Goal: Contribute content: Contribute content

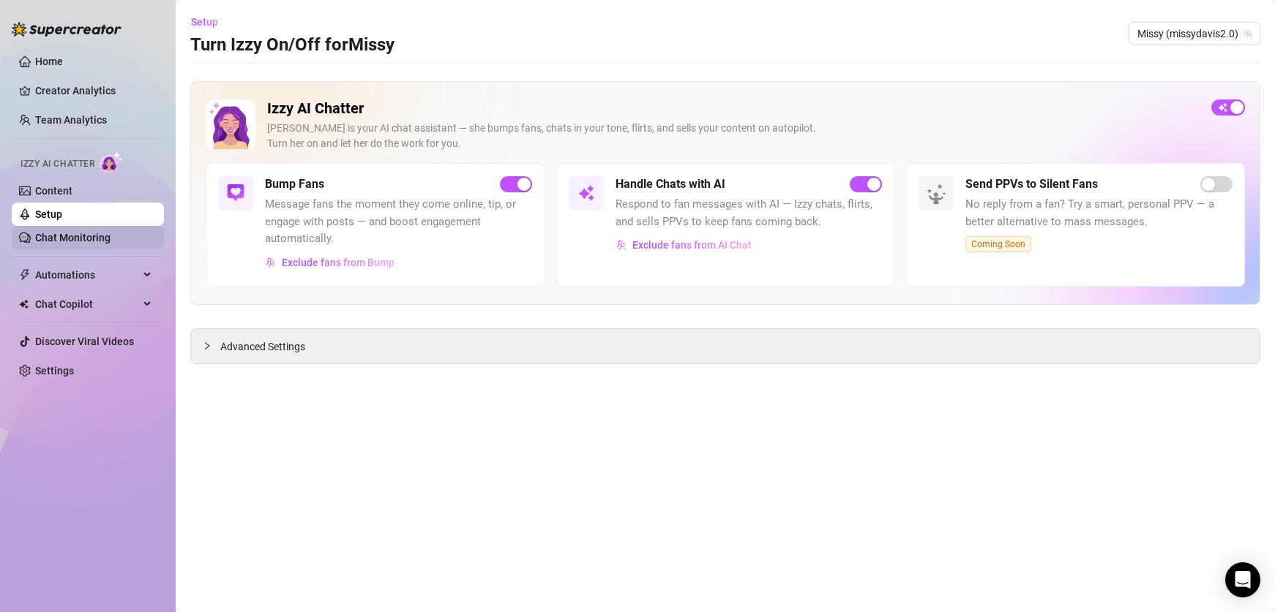
click at [101, 240] on link "Chat Monitoring" at bounding box center [72, 238] width 75 height 12
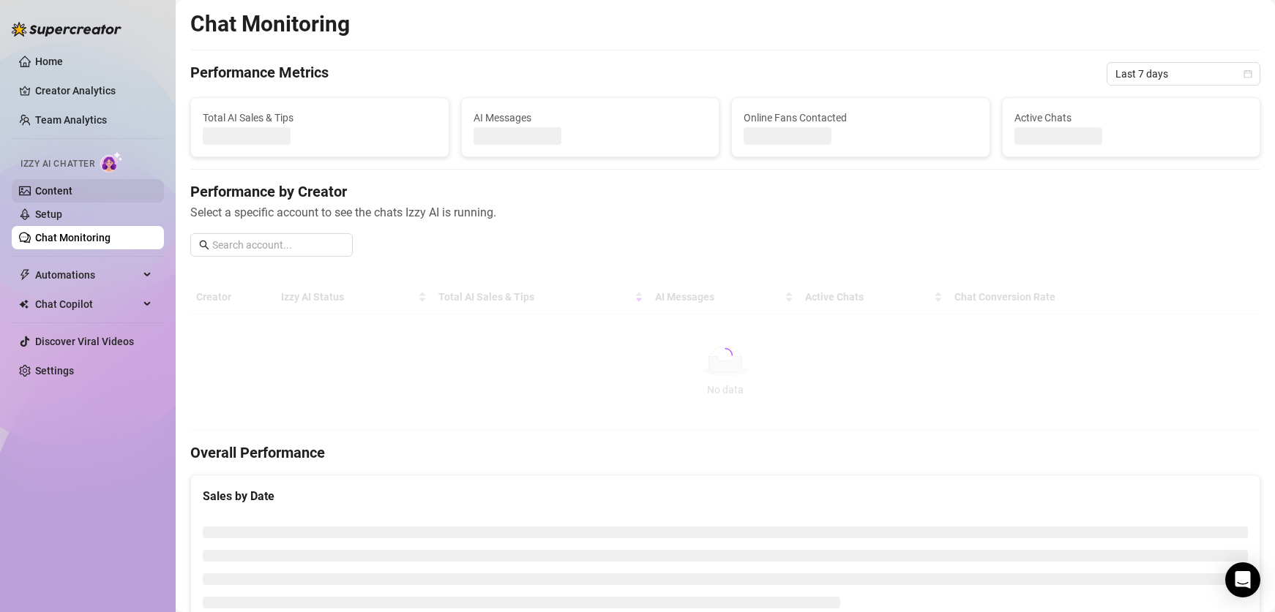
click at [72, 190] on link "Content" at bounding box center [53, 191] width 37 height 12
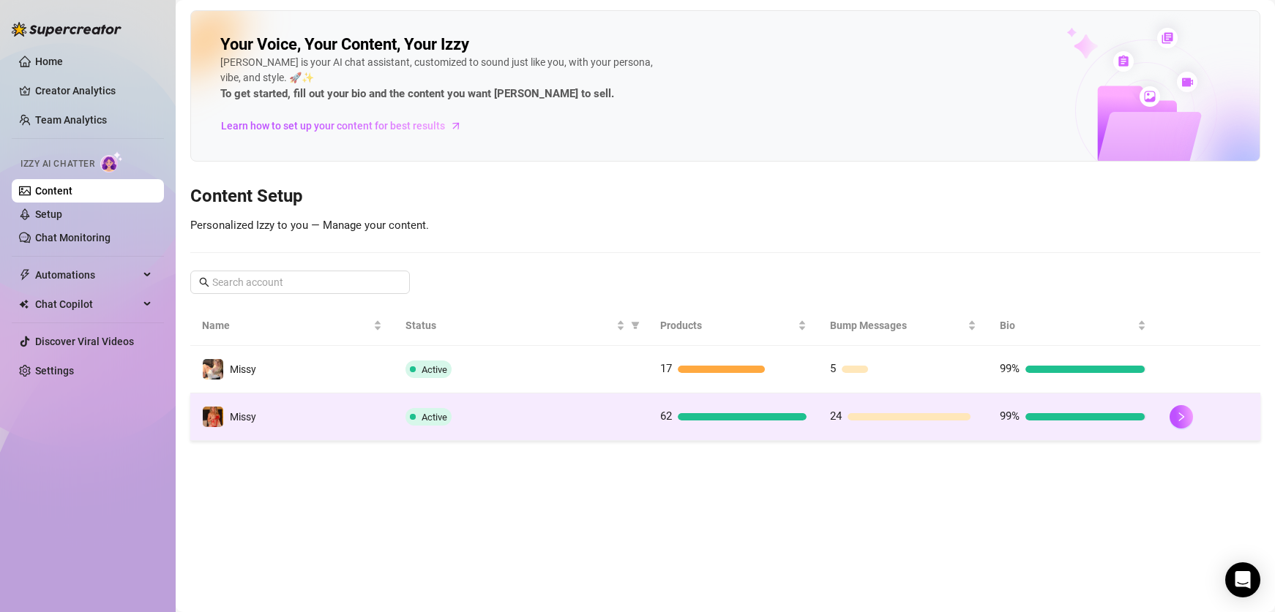
click at [554, 430] on td "Active" at bounding box center [521, 418] width 254 height 48
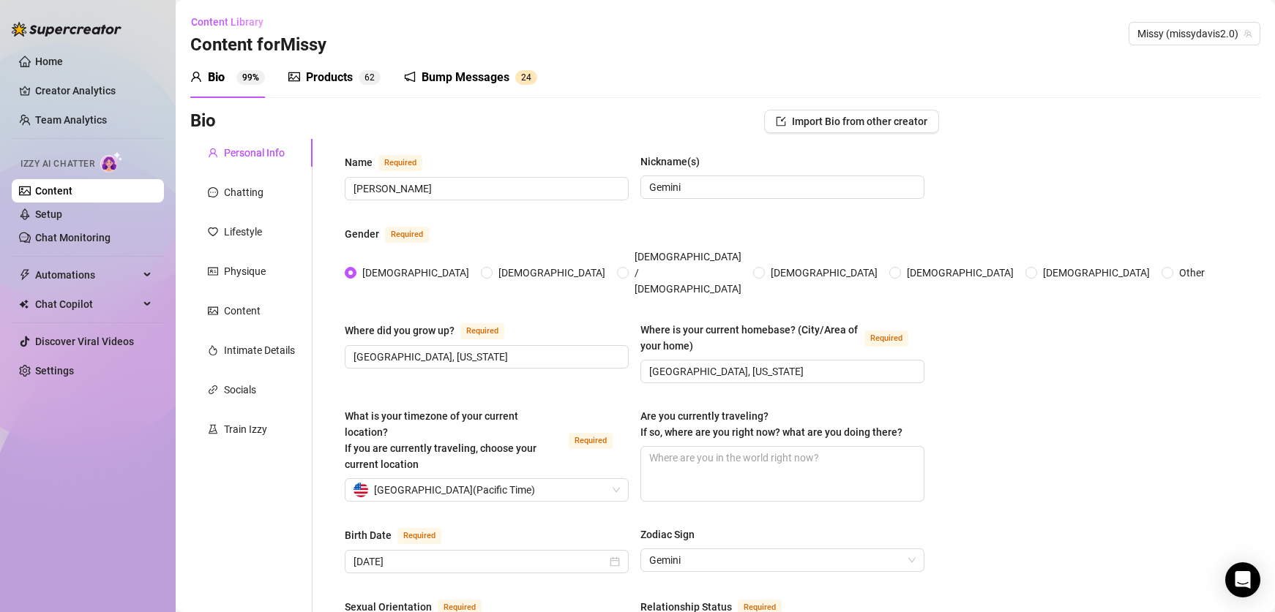
click at [336, 74] on div "Products" at bounding box center [329, 78] width 47 height 18
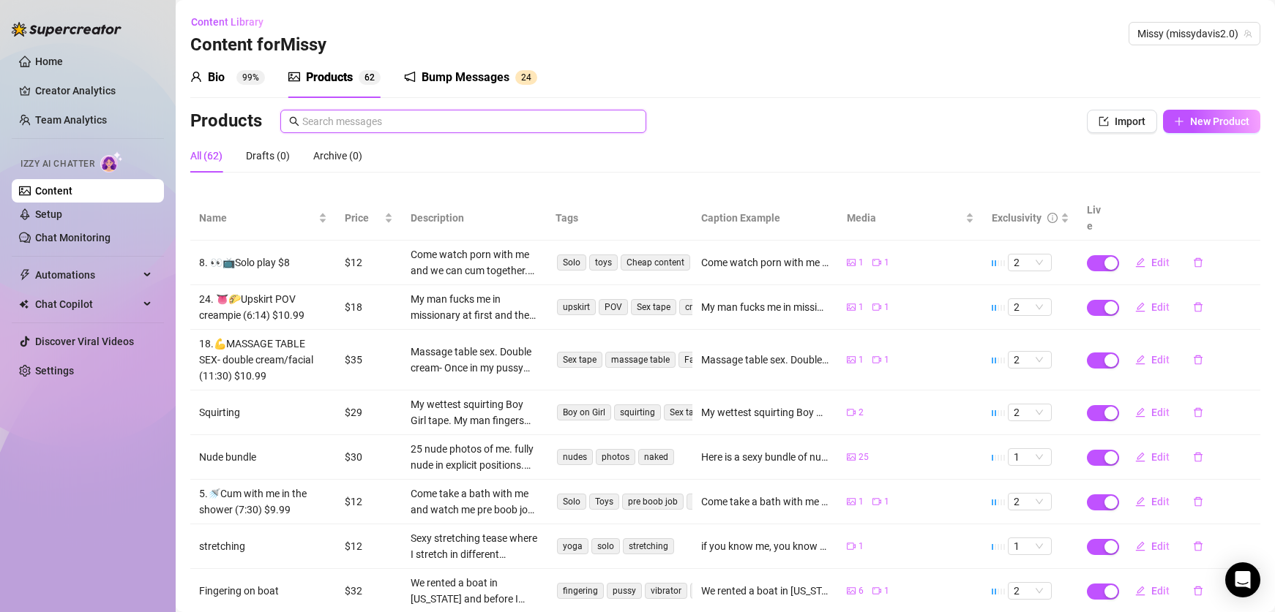
click at [352, 118] on input "text" at bounding box center [469, 121] width 335 height 16
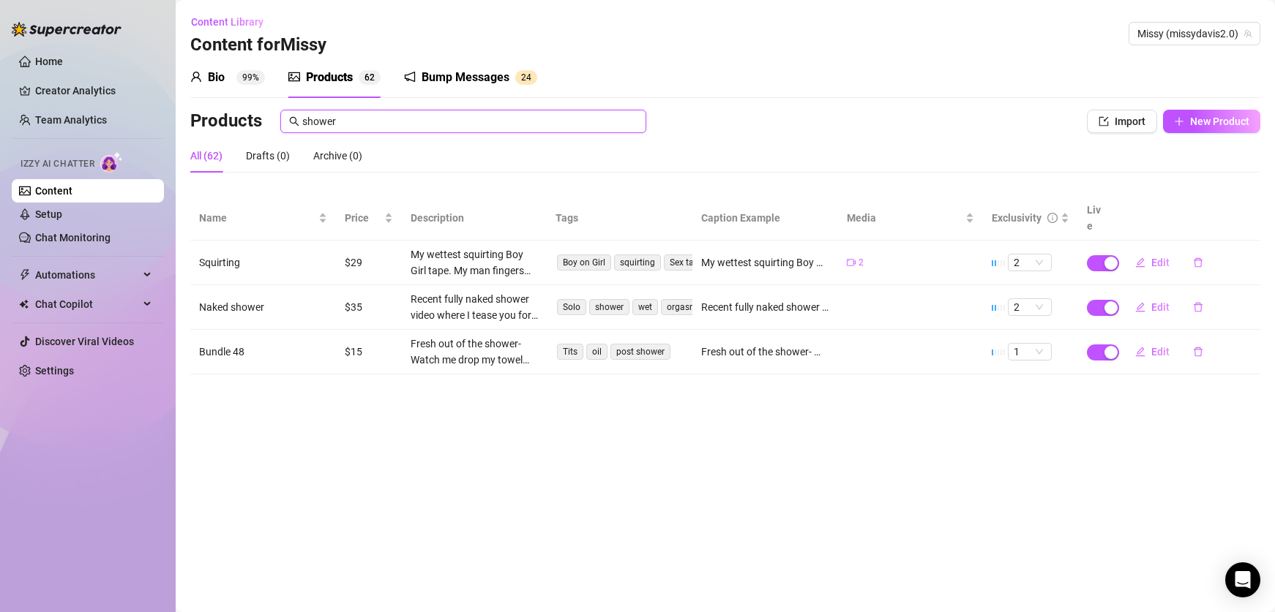
type input "shower"
click at [1211, 119] on span "New Product" at bounding box center [1219, 122] width 59 height 12
type textarea "Type your message here..."
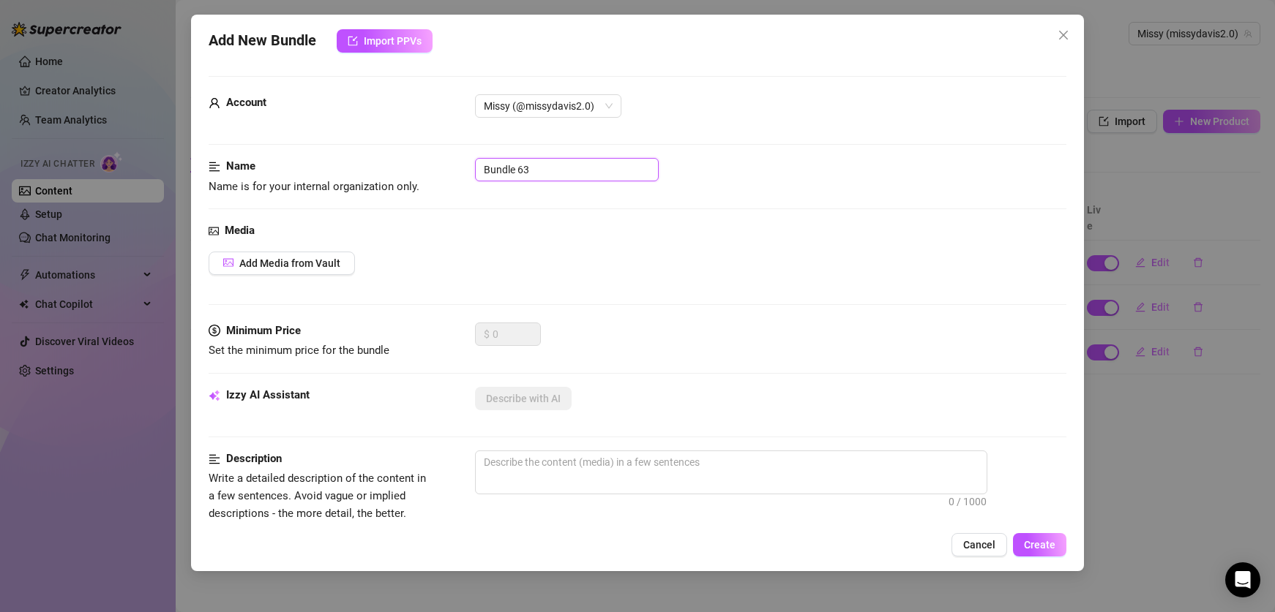
drag, startPoint x: 541, startPoint y: 175, endPoint x: 399, endPoint y: 149, distance: 144.3
click at [399, 149] on form "Account Missy (@missydavis2.0) Name Name is for your internal organization only…" at bounding box center [637, 586] width 857 height 1020
type input "B/G shower scene"
click at [308, 258] on span "Add Media from Vault" at bounding box center [289, 264] width 101 height 12
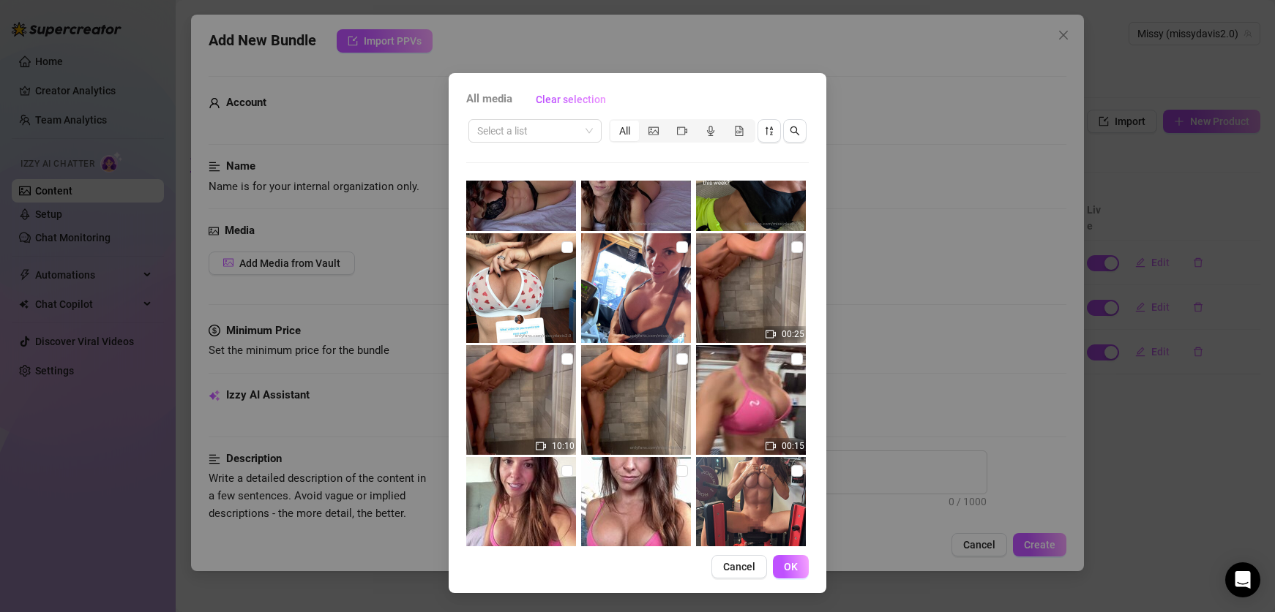
scroll to position [2310, 0]
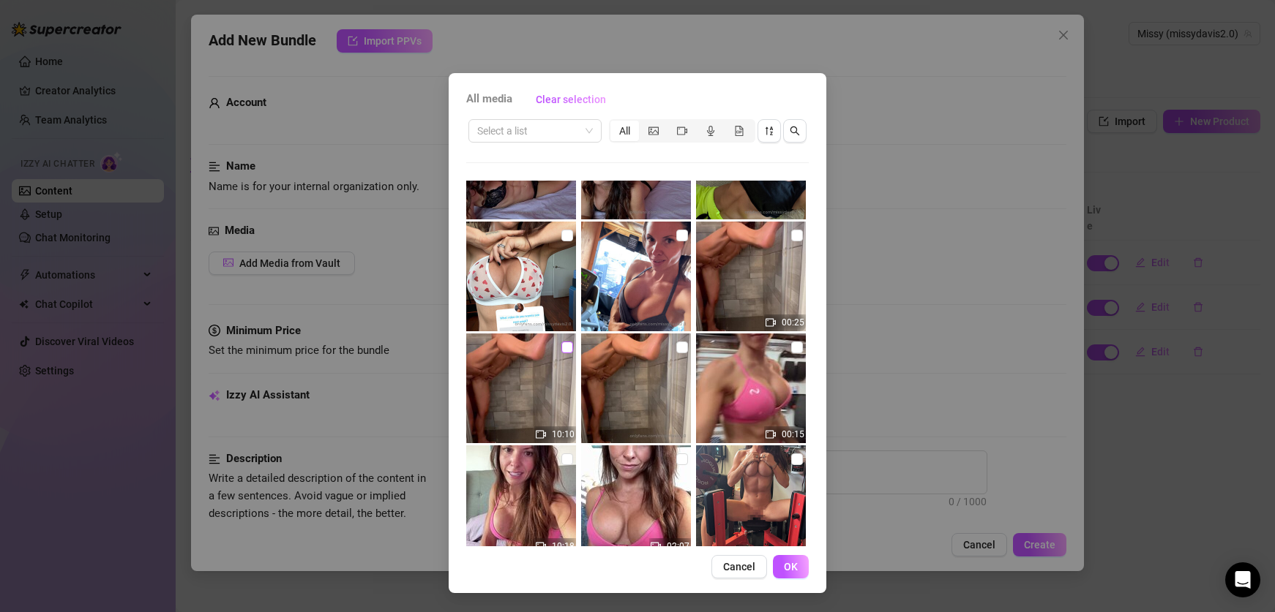
click at [569, 352] on input "checkbox" at bounding box center [567, 348] width 12 height 12
checkbox input "true"
click at [800, 233] on input "checkbox" at bounding box center [797, 236] width 12 height 12
checkbox input "true"
click at [794, 566] on span "OK" at bounding box center [791, 567] width 14 height 12
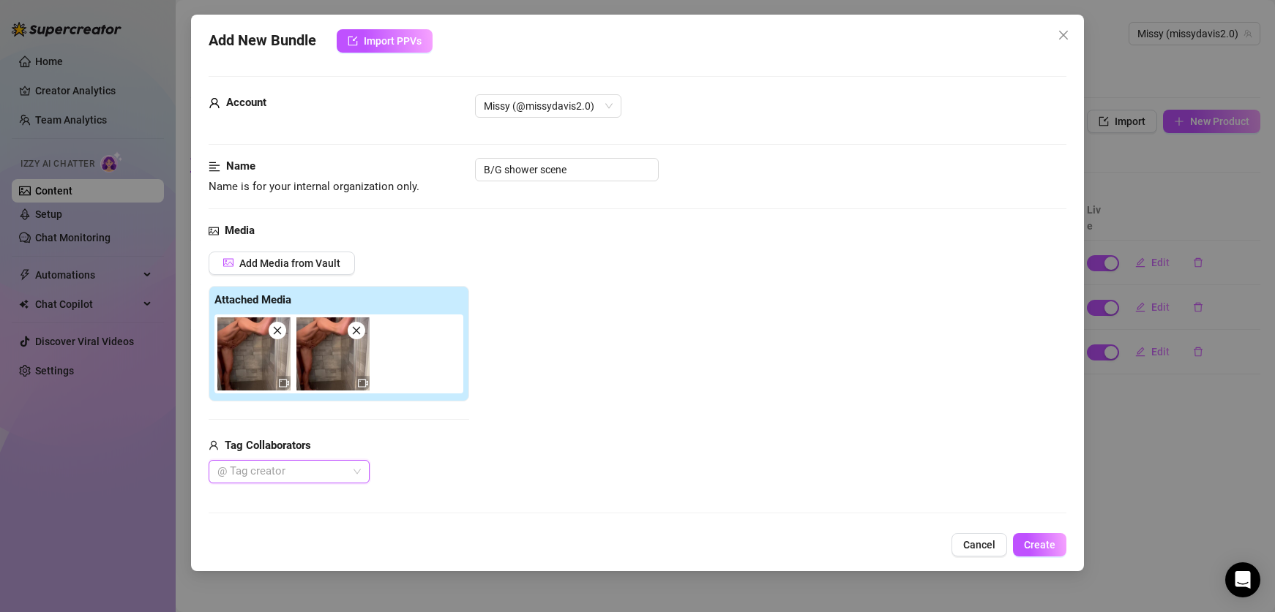
click at [362, 471] on div "@ Tag creator" at bounding box center [289, 471] width 161 height 23
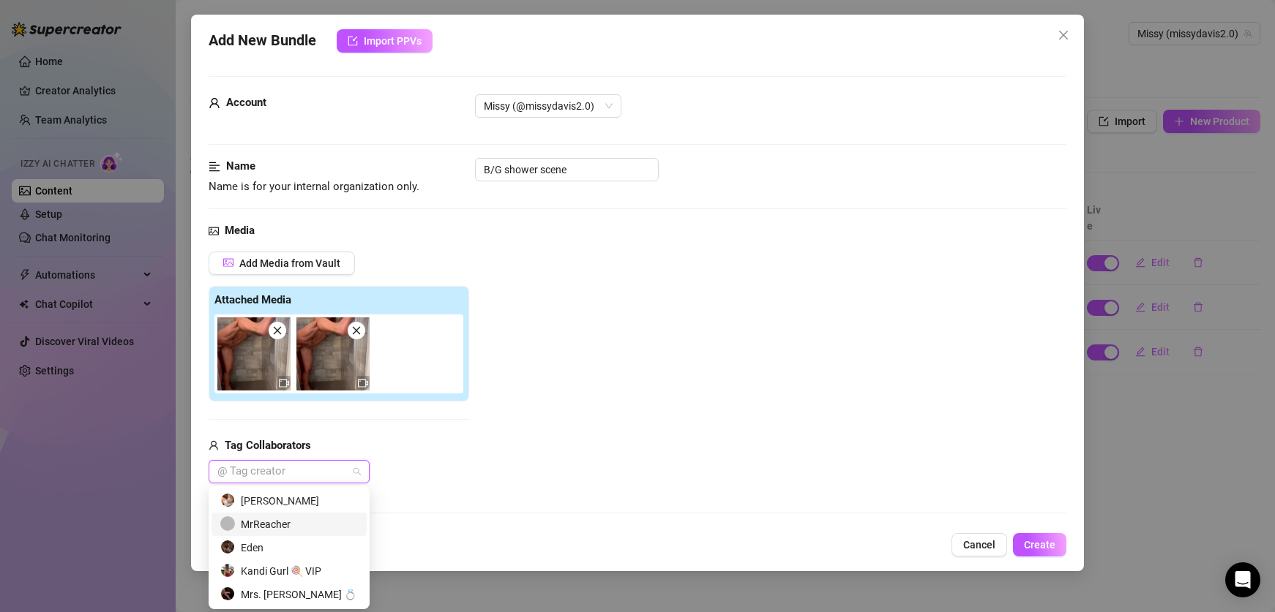
click at [292, 525] on div "MrReacher" at bounding box center [289, 525] width 138 height 16
click at [604, 439] on div "Add Media from Vault Attached Media Tag Collaborators MrReacher" at bounding box center [637, 368] width 857 height 233
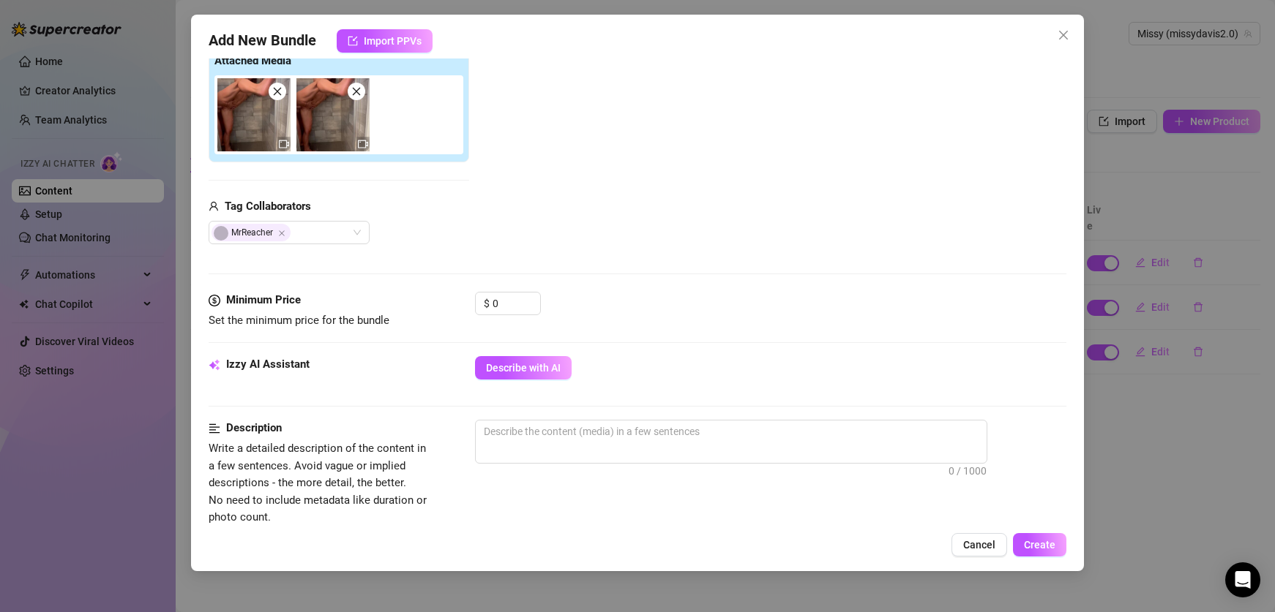
scroll to position [345, 0]
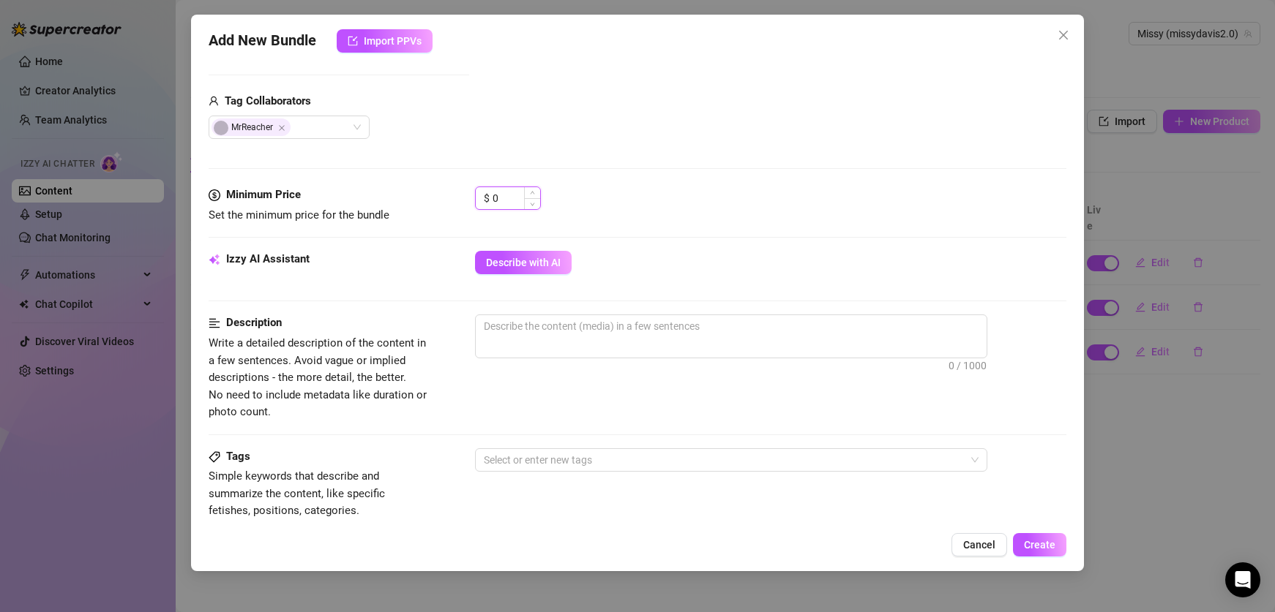
click at [505, 202] on input "0" at bounding box center [516, 198] width 48 height 22
type input "4"
click at [588, 217] on div "$ 35" at bounding box center [770, 205] width 591 height 37
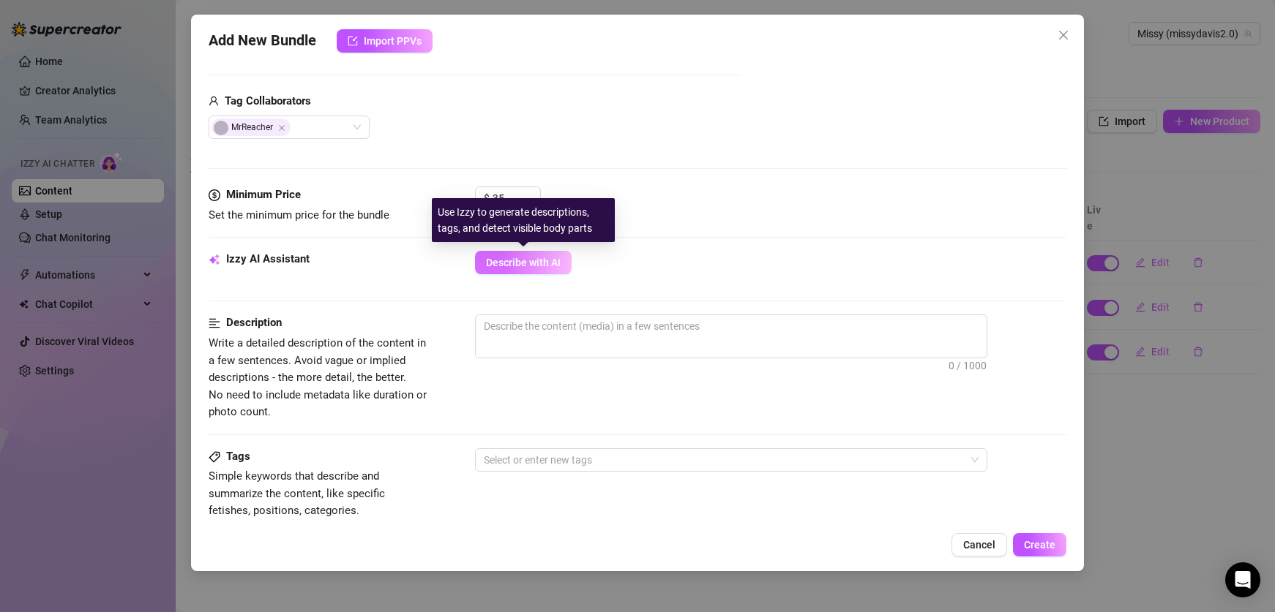
click at [523, 264] on span "Describe with AI" at bounding box center [523, 263] width 75 height 12
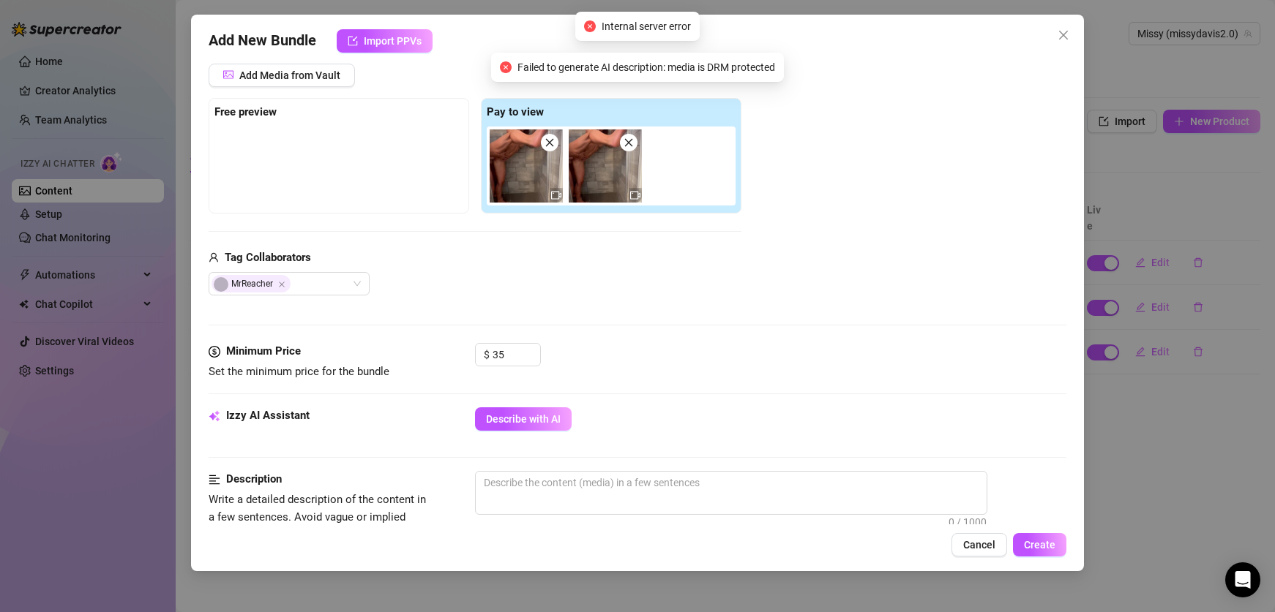
scroll to position [0, 0]
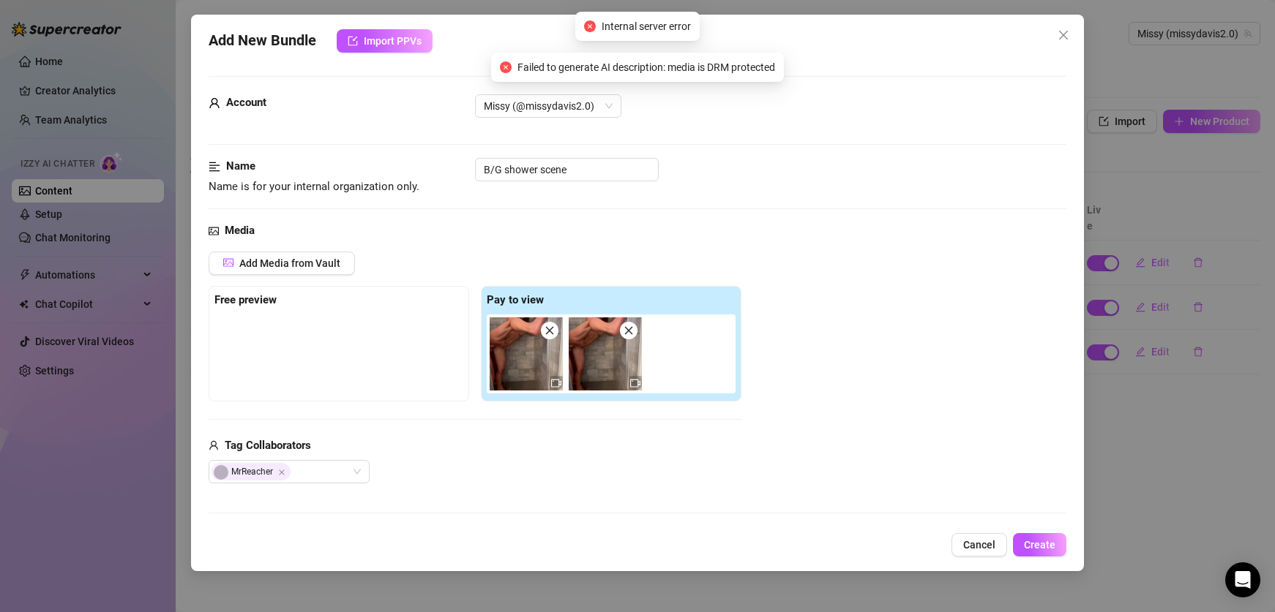
click at [607, 351] on img at bounding box center [605, 354] width 73 height 73
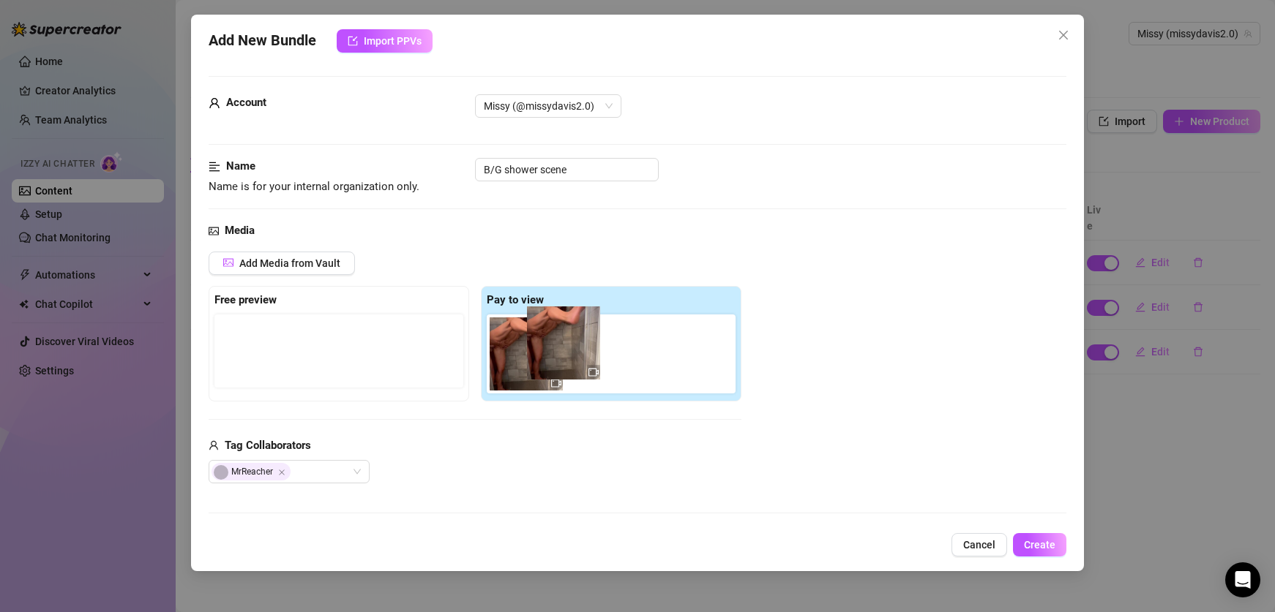
drag, startPoint x: 607, startPoint y: 351, endPoint x: 561, endPoint y: 340, distance: 47.4
click at [561, 340] on div at bounding box center [614, 354] width 255 height 79
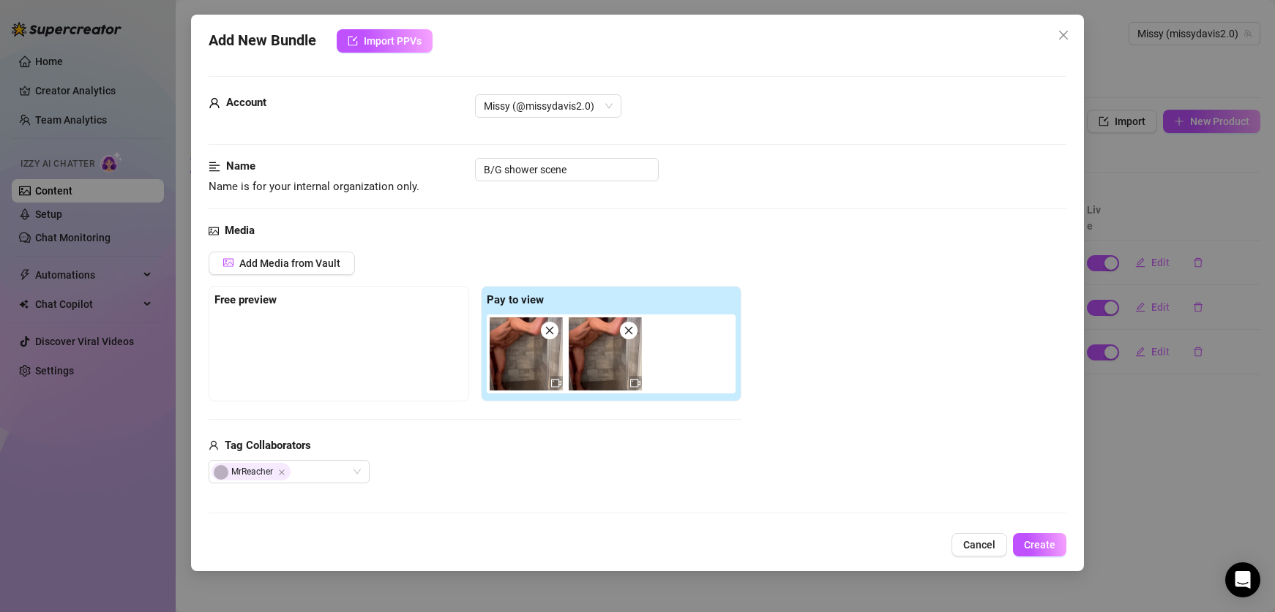
click at [629, 337] on span at bounding box center [629, 331] width 18 height 18
click at [504, 360] on img at bounding box center [526, 354] width 73 height 73
click at [277, 253] on button "Add Media from Vault" at bounding box center [282, 263] width 146 height 23
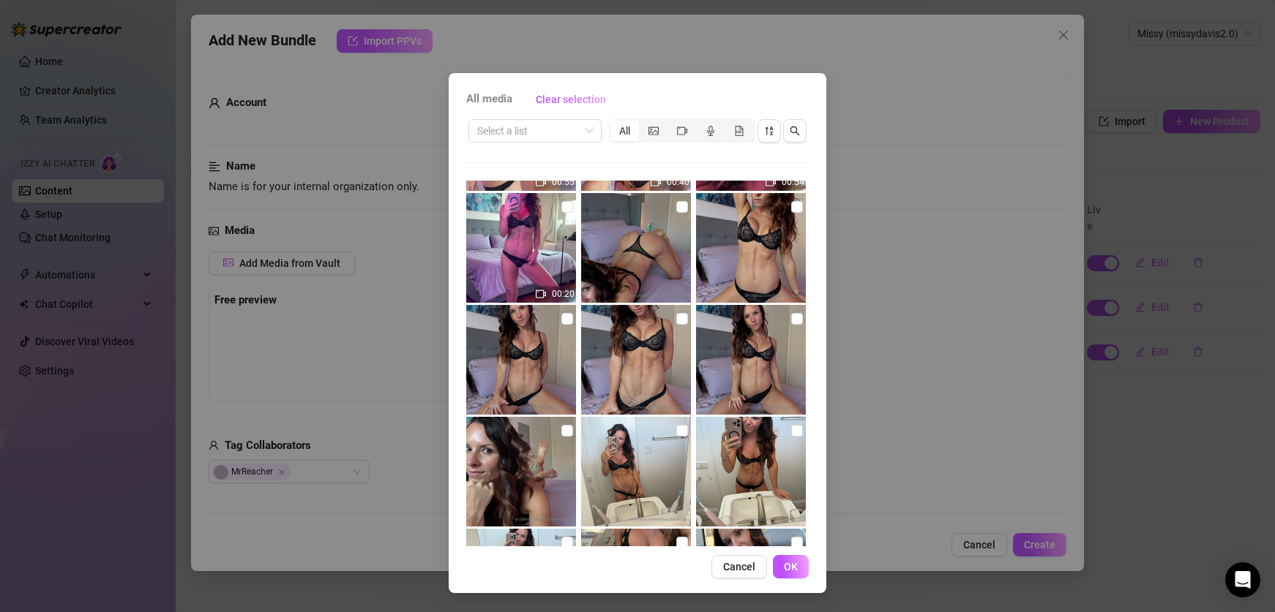
scroll to position [932, 0]
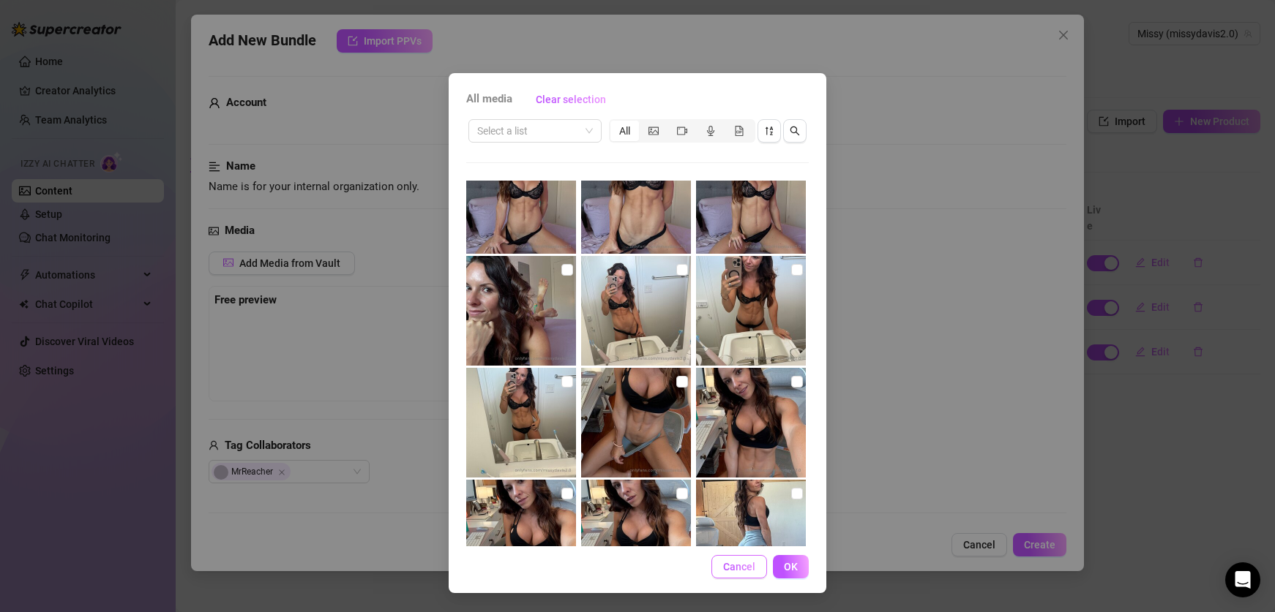
click at [732, 566] on span "Cancel" at bounding box center [739, 567] width 32 height 12
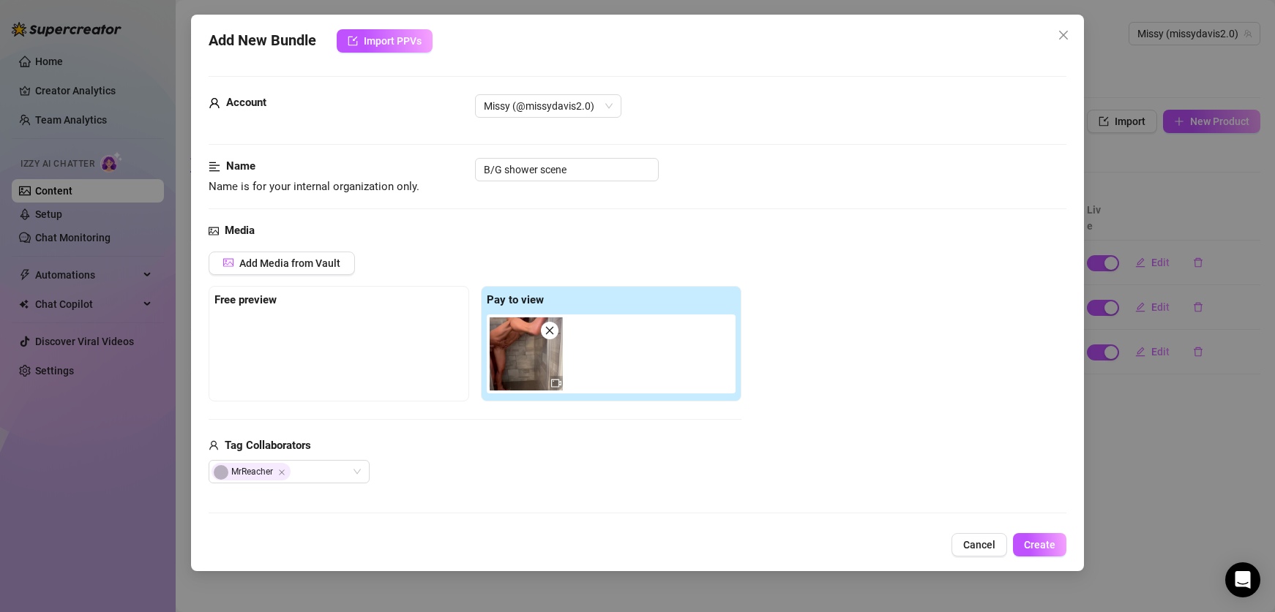
click at [545, 331] on icon "close" at bounding box center [549, 331] width 10 height 10
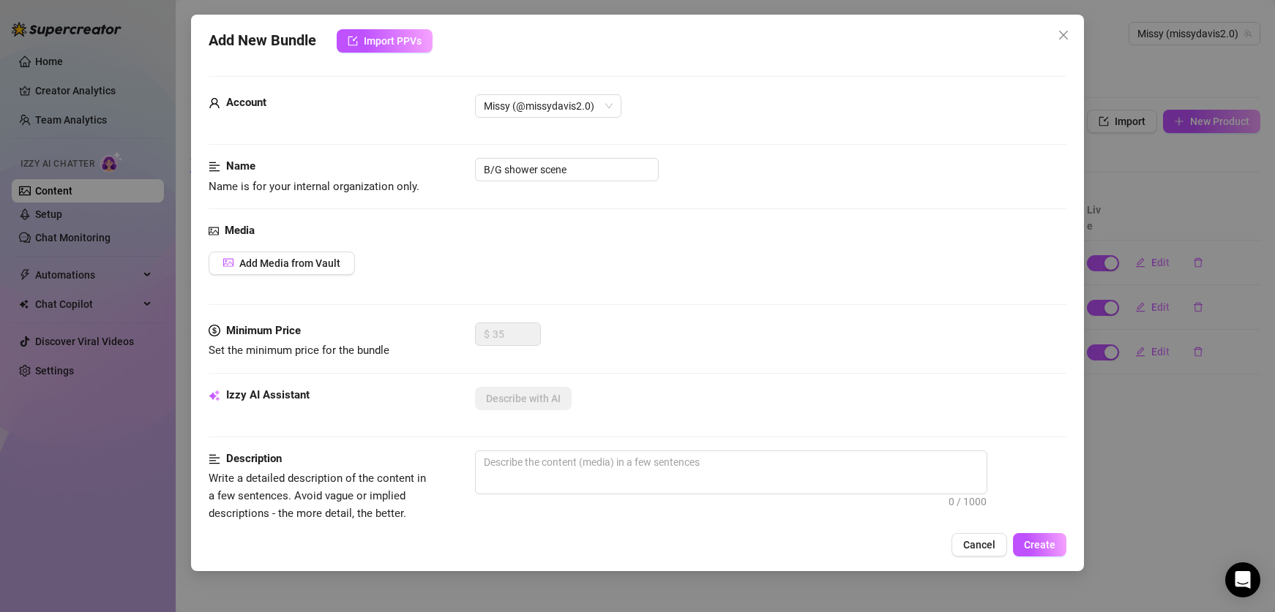
type input "0"
click at [329, 268] on span "Add Media from Vault" at bounding box center [289, 264] width 101 height 12
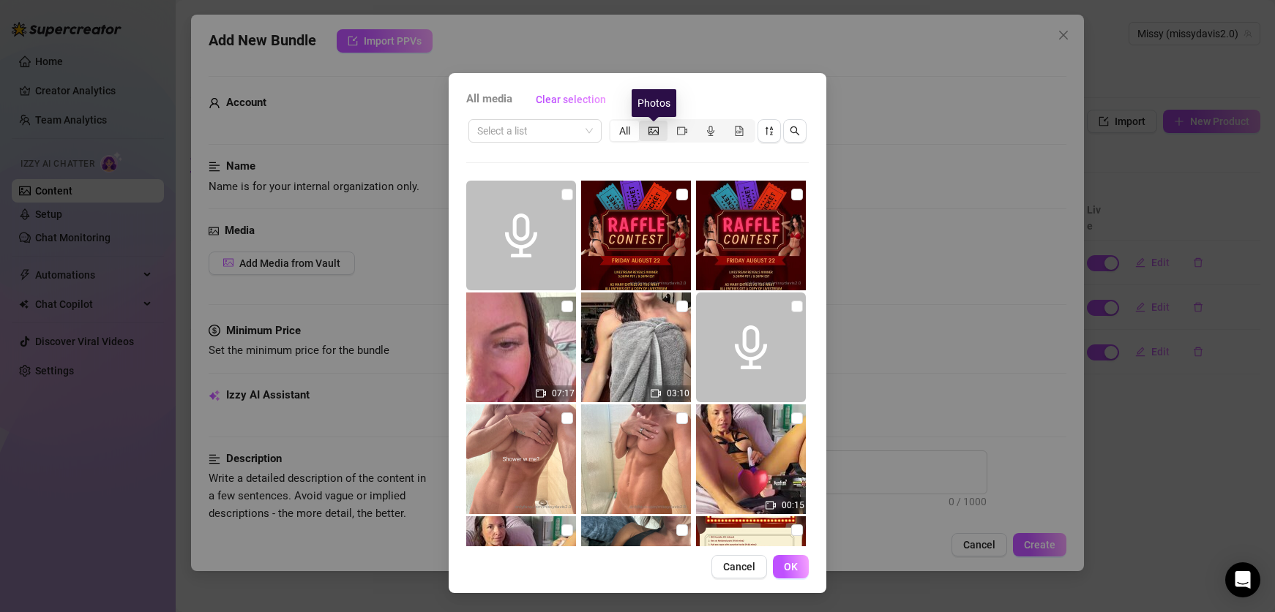
click at [657, 127] on icon "picture" at bounding box center [653, 131] width 10 height 10
click at [642, 123] on input "segmented control" at bounding box center [642, 123] width 0 height 0
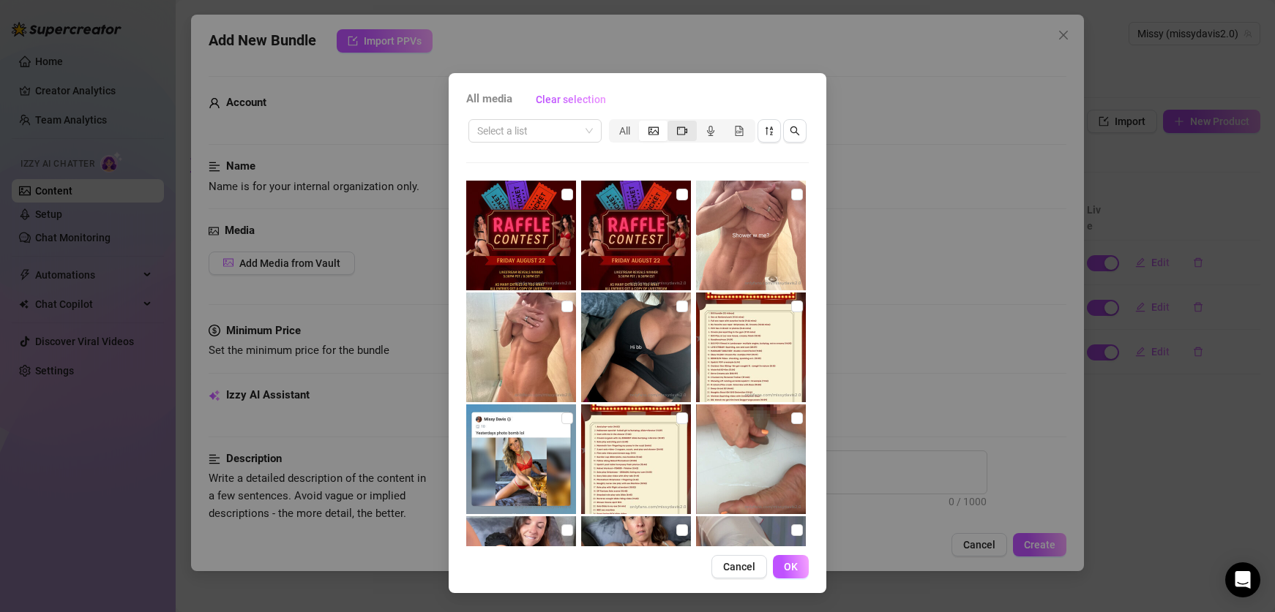
click at [679, 130] on icon "video-camera" at bounding box center [682, 131] width 10 height 10
click at [671, 123] on input "segmented control" at bounding box center [671, 123] width 0 height 0
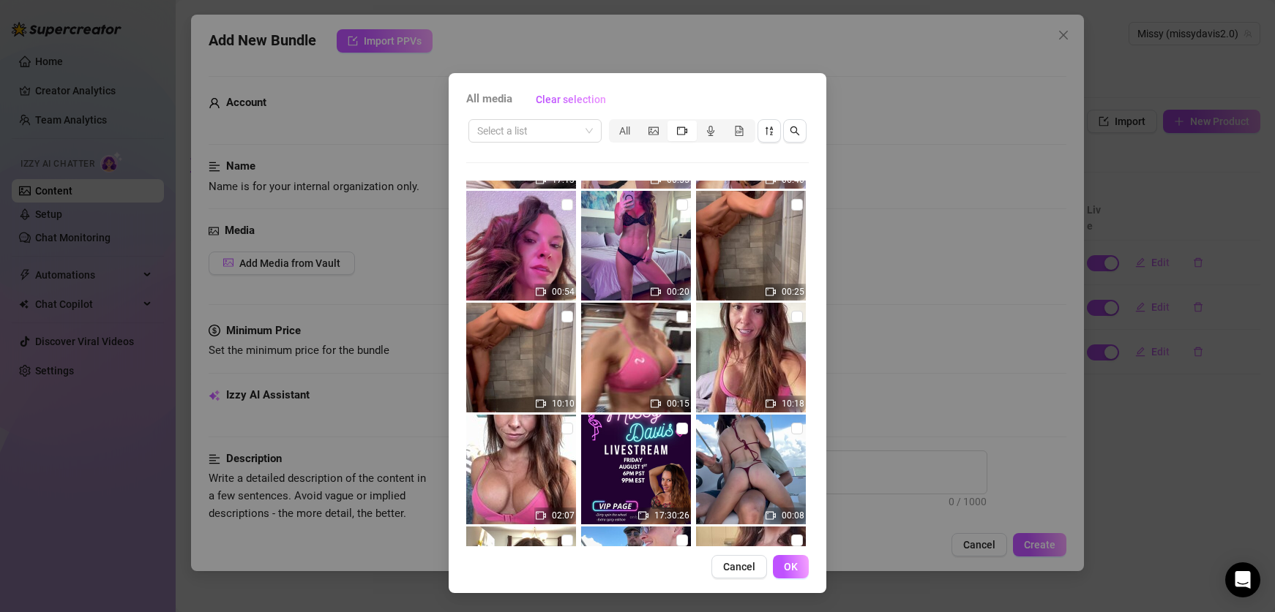
scroll to position [235, 0]
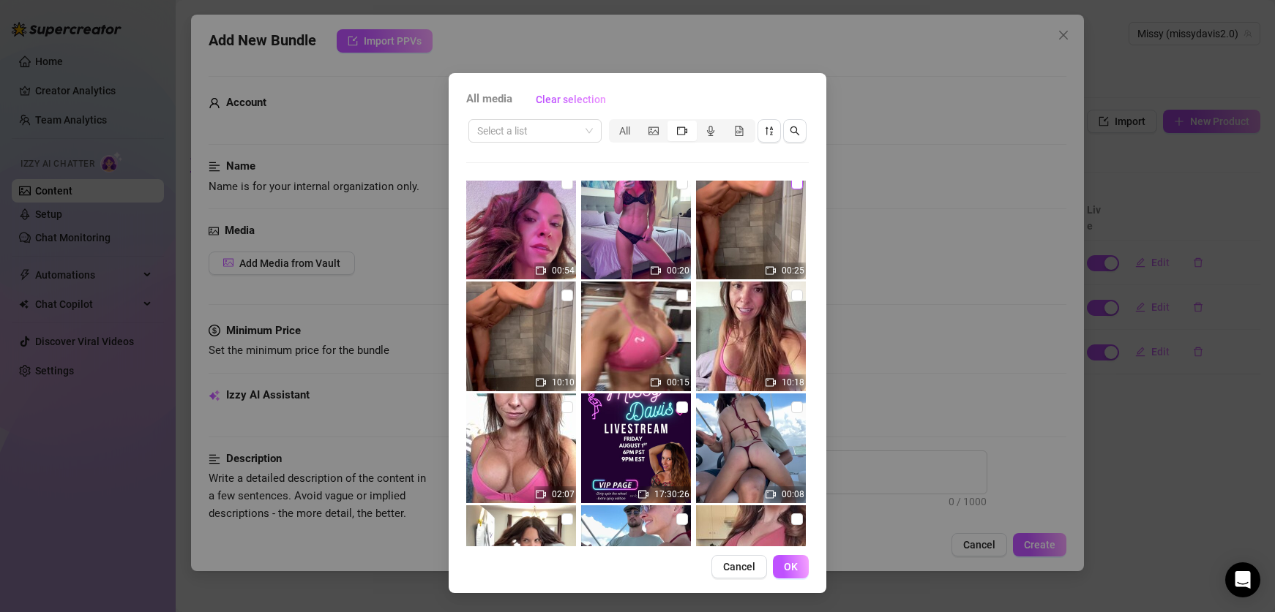
click at [793, 190] on label at bounding box center [797, 184] width 12 height 16
click at [793, 190] on input "checkbox" at bounding box center [797, 184] width 12 height 12
checkbox input "true"
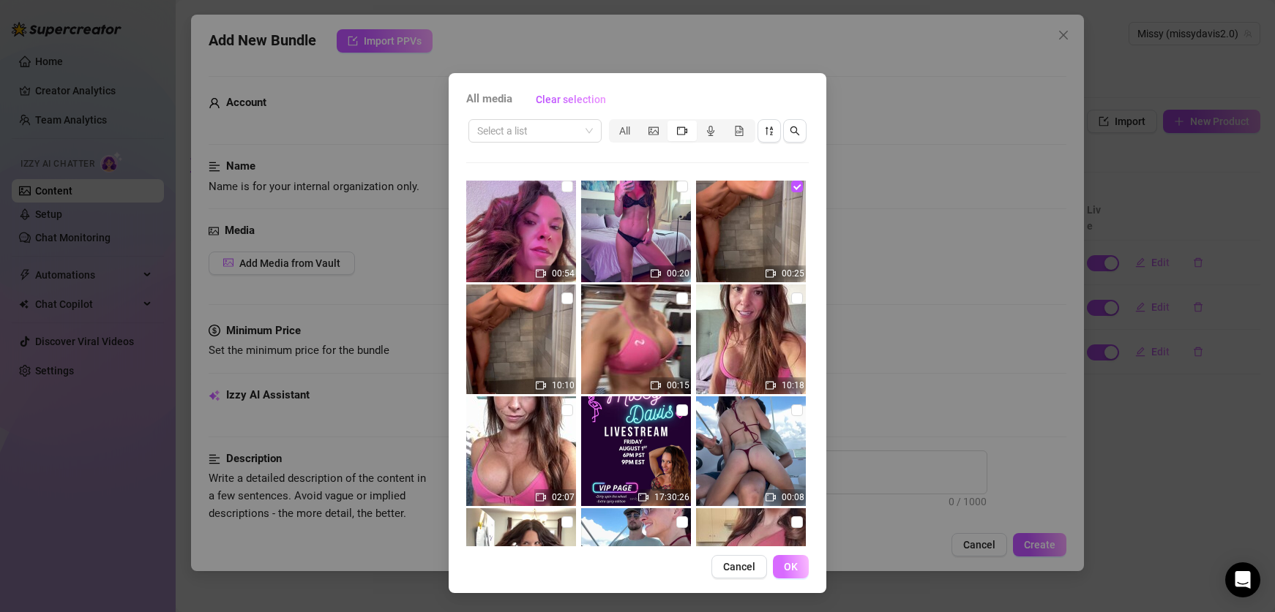
click at [798, 570] on button "OK" at bounding box center [791, 566] width 36 height 23
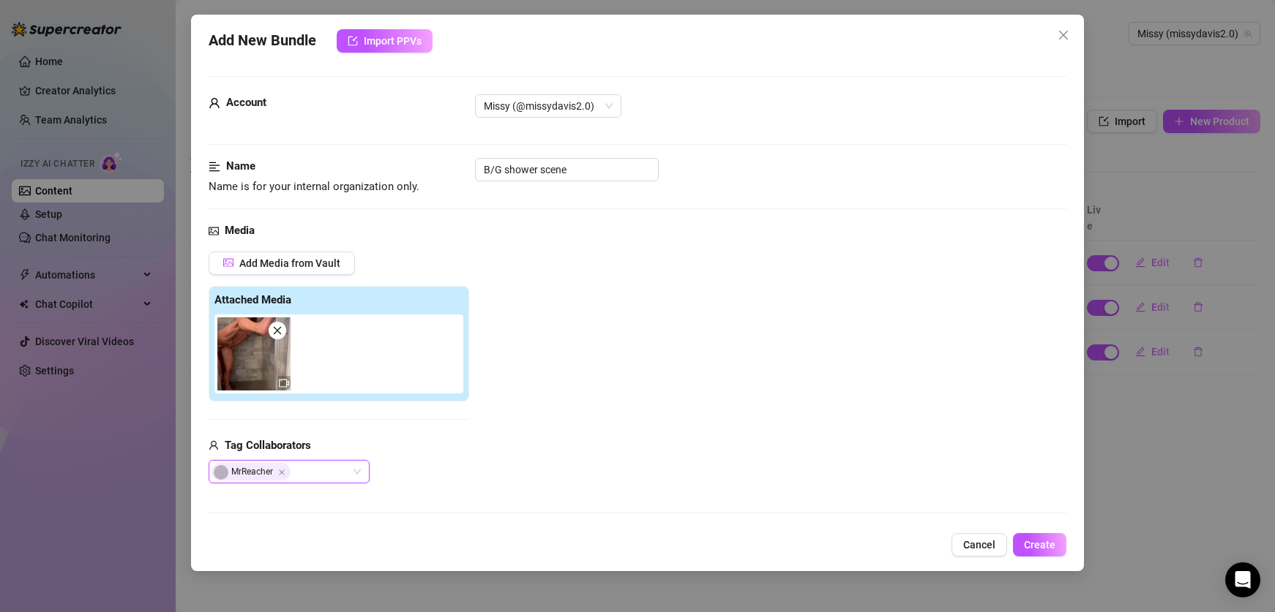
scroll to position [312, 0]
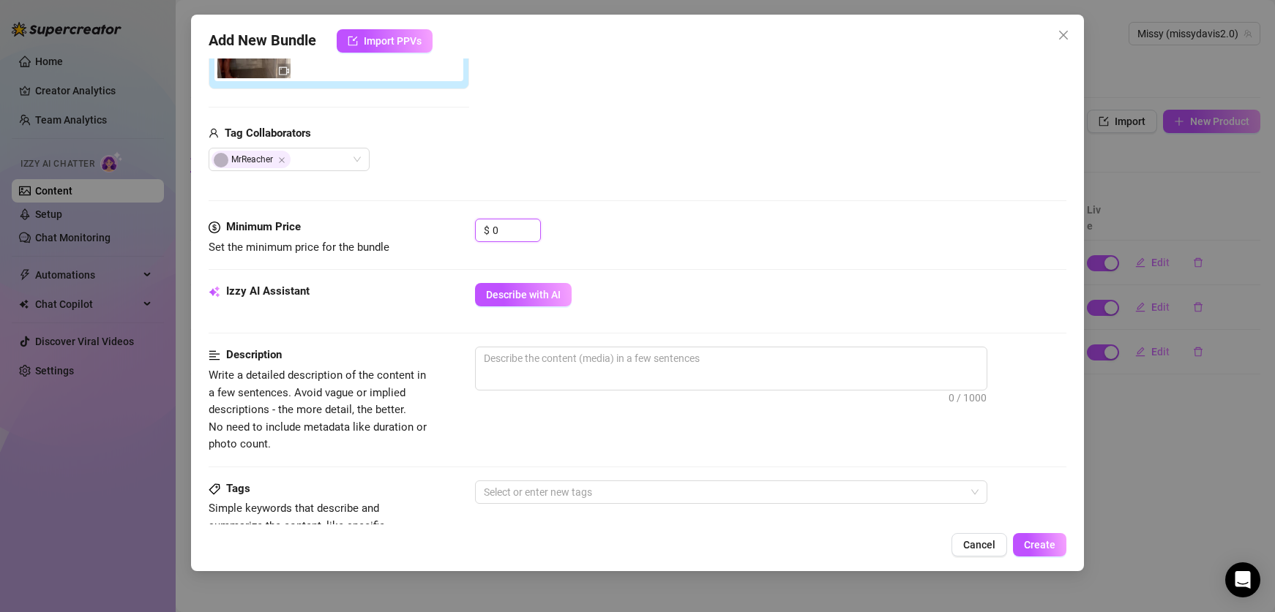
drag, startPoint x: 498, startPoint y: 231, endPoint x: 471, endPoint y: 231, distance: 27.1
click at [471, 231] on div "Minimum Price Set the minimum price for the bundle $ 0" at bounding box center [637, 237] width 857 height 37
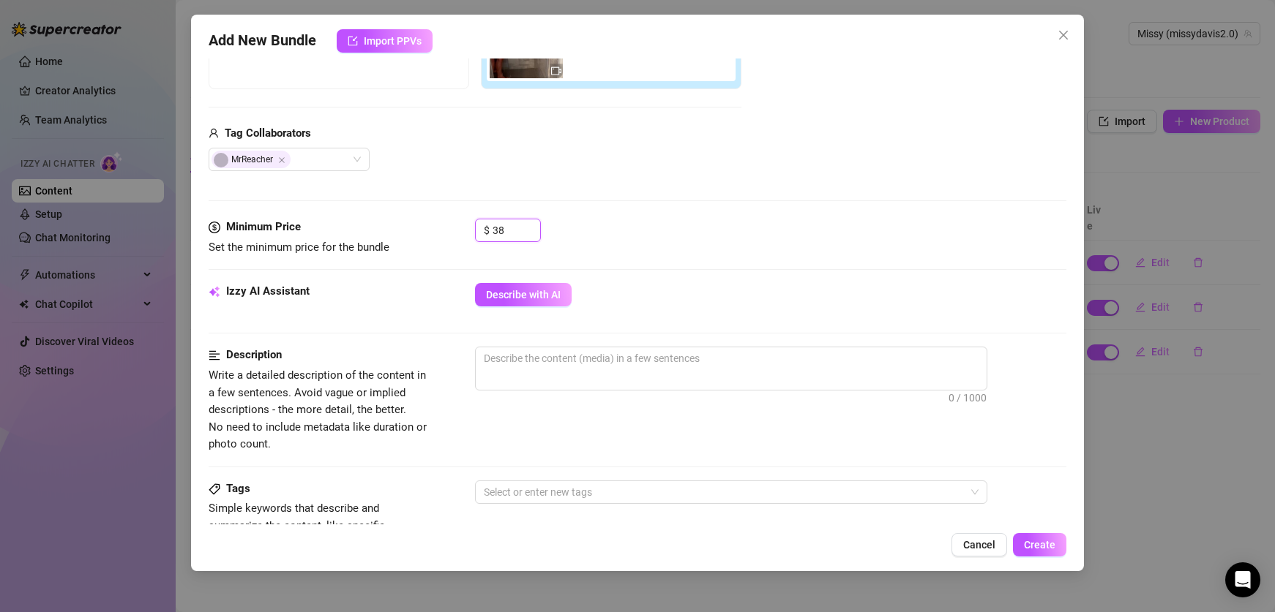
type input "38"
click at [446, 266] on div "Minimum Price Set the minimum price for the bundle $ 38" at bounding box center [637, 251] width 857 height 64
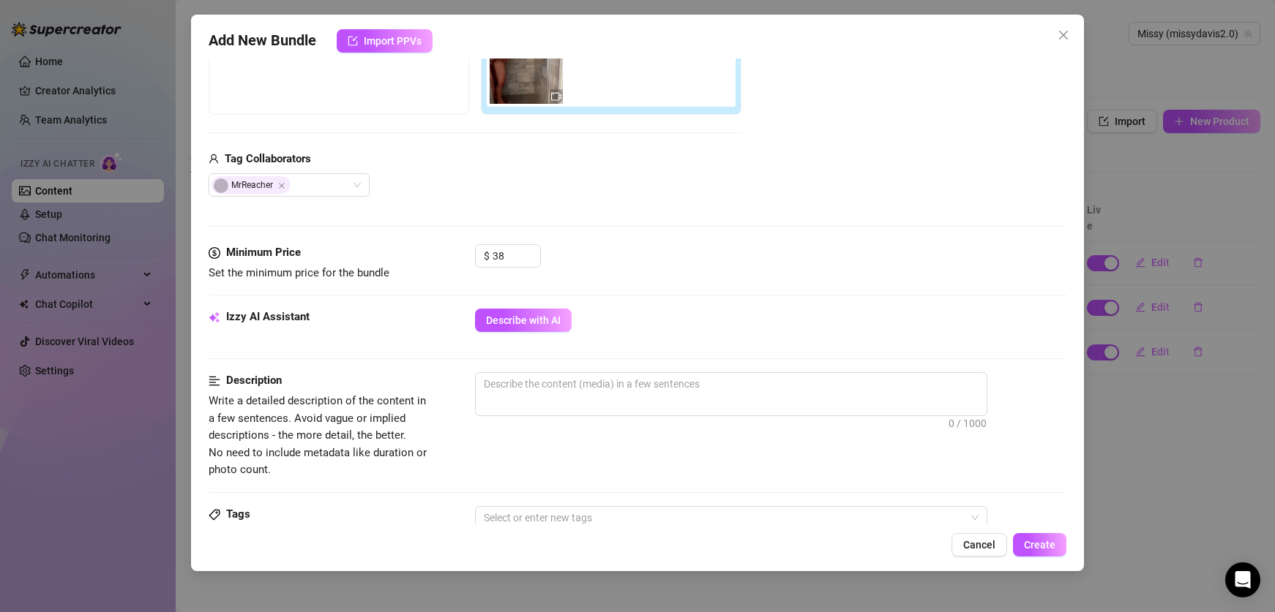
scroll to position [162, 0]
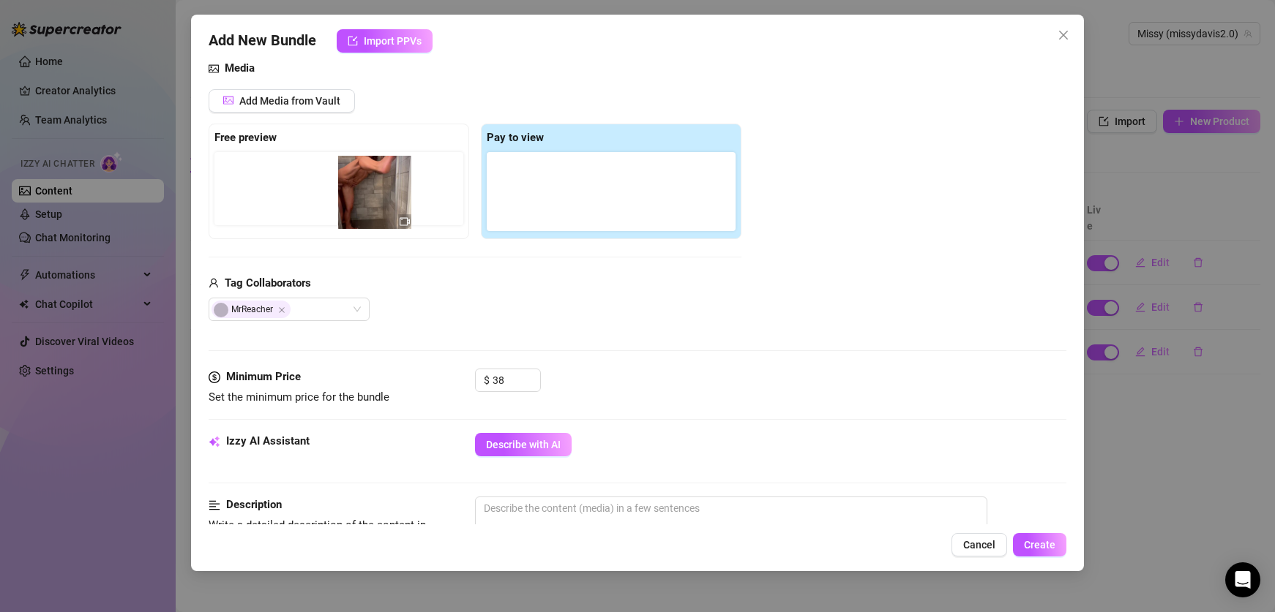
drag, startPoint x: 517, startPoint y: 201, endPoint x: 359, endPoint y: 202, distance: 158.1
click at [359, 202] on div "Free preview Pay to view" at bounding box center [475, 182] width 533 height 116
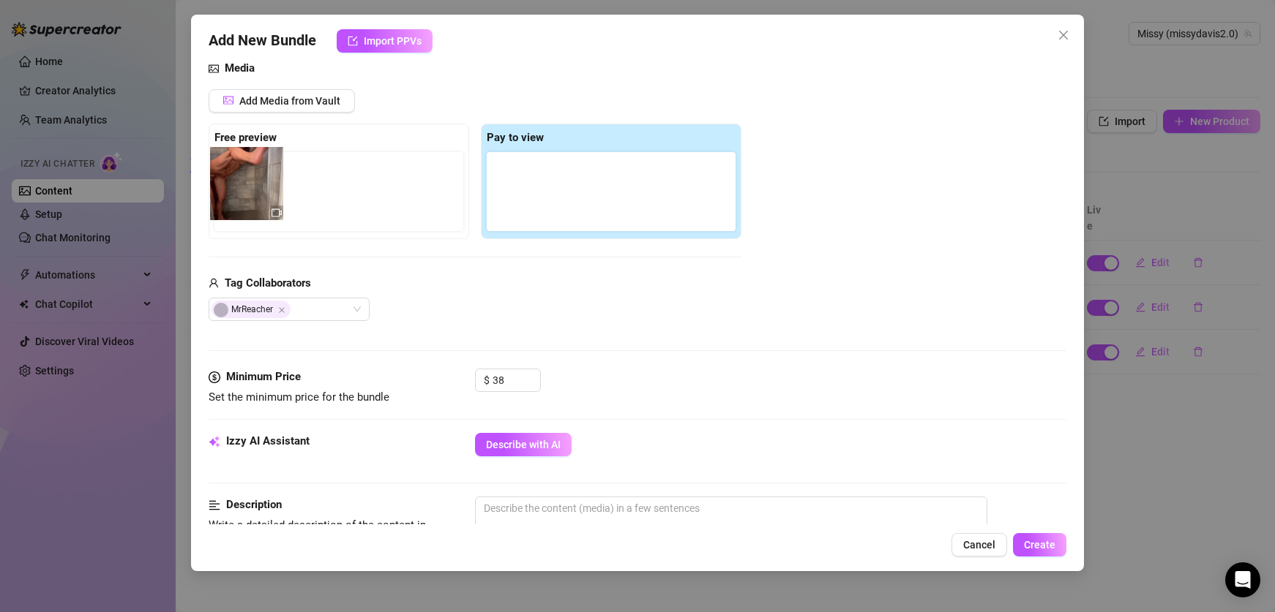
drag, startPoint x: 509, startPoint y: 183, endPoint x: 222, endPoint y: 176, distance: 286.9
click at [222, 176] on div "Free preview Pay to view" at bounding box center [475, 182] width 533 height 116
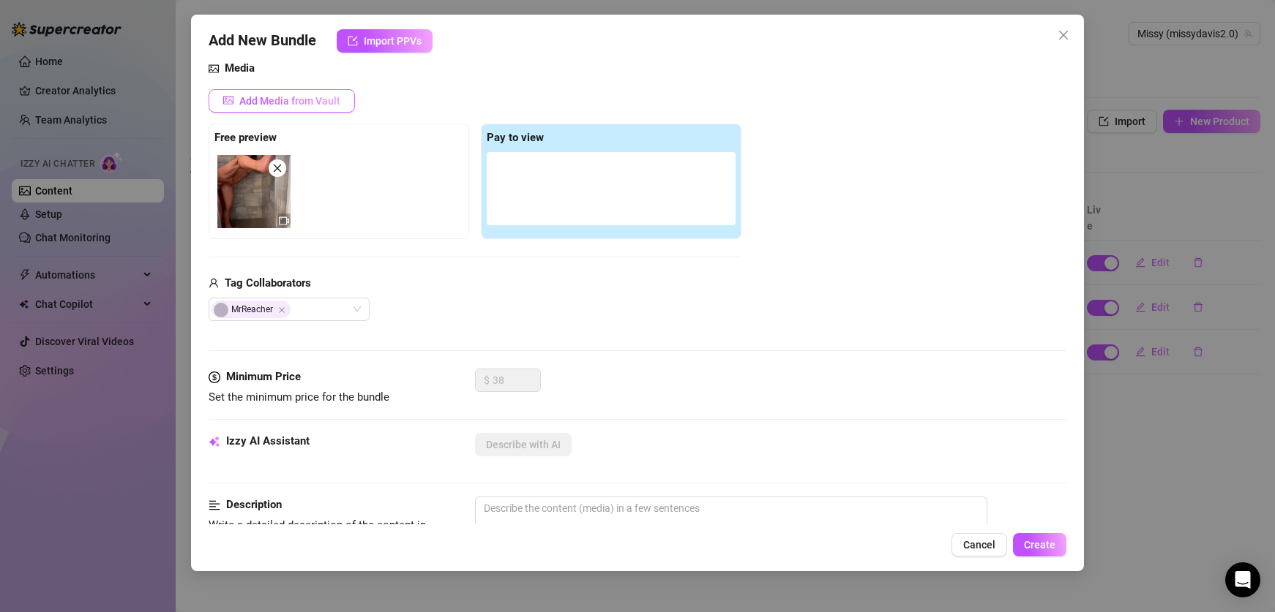
click at [280, 102] on span "Add Media from Vault" at bounding box center [289, 101] width 101 height 12
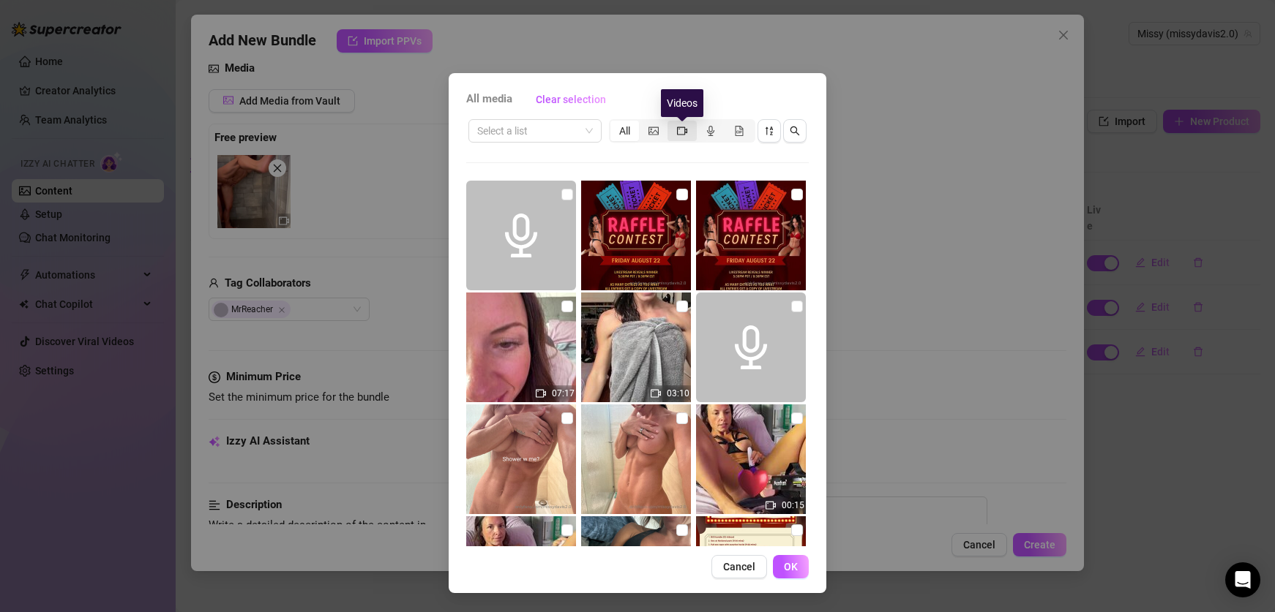
click at [685, 126] on icon "video-camera" at bounding box center [682, 131] width 10 height 10
click at [671, 123] on input "segmented control" at bounding box center [671, 123] width 0 height 0
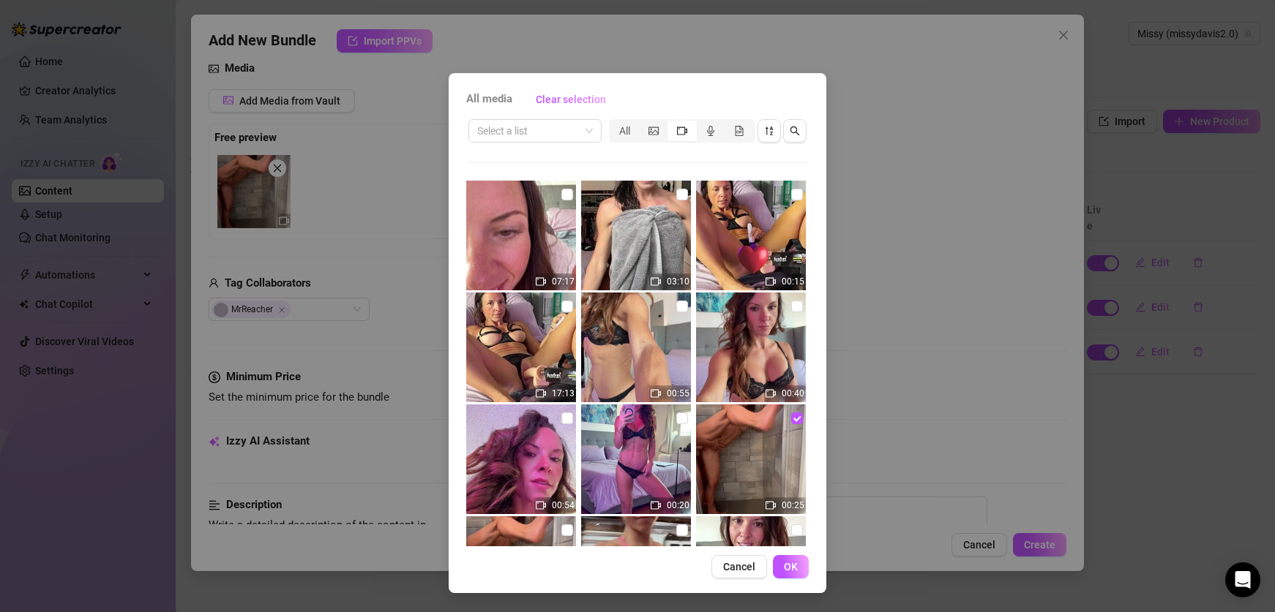
scroll to position [3, 0]
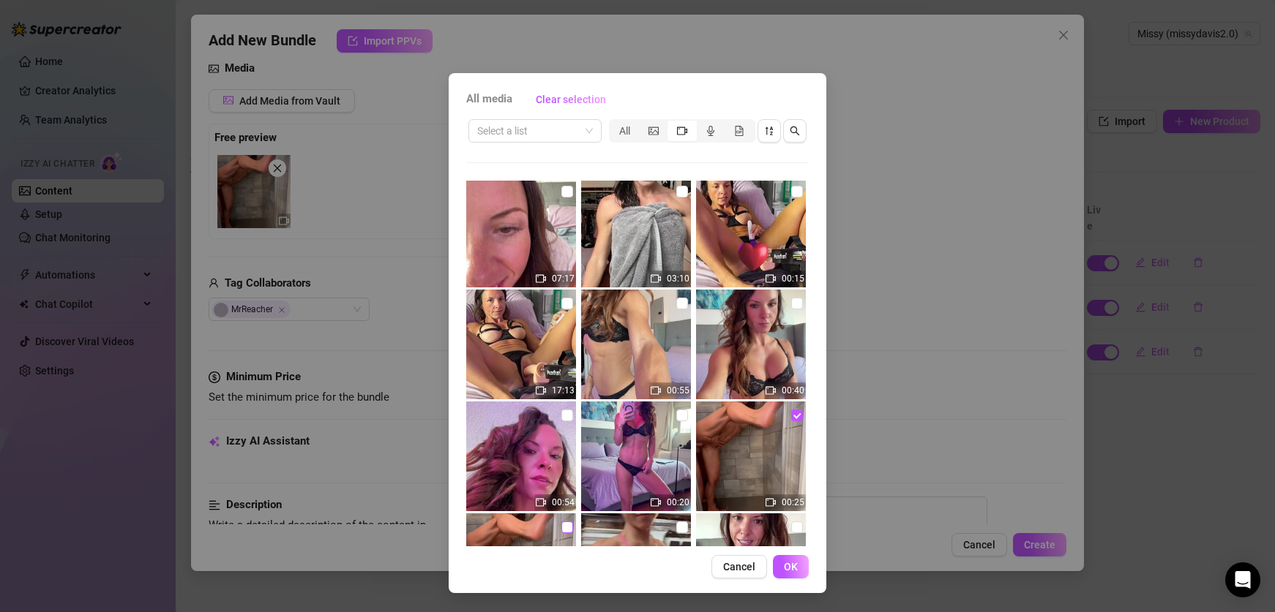
click at [568, 526] on input "checkbox" at bounding box center [567, 528] width 12 height 12
checkbox input "true"
click at [787, 563] on span "OK" at bounding box center [791, 567] width 14 height 12
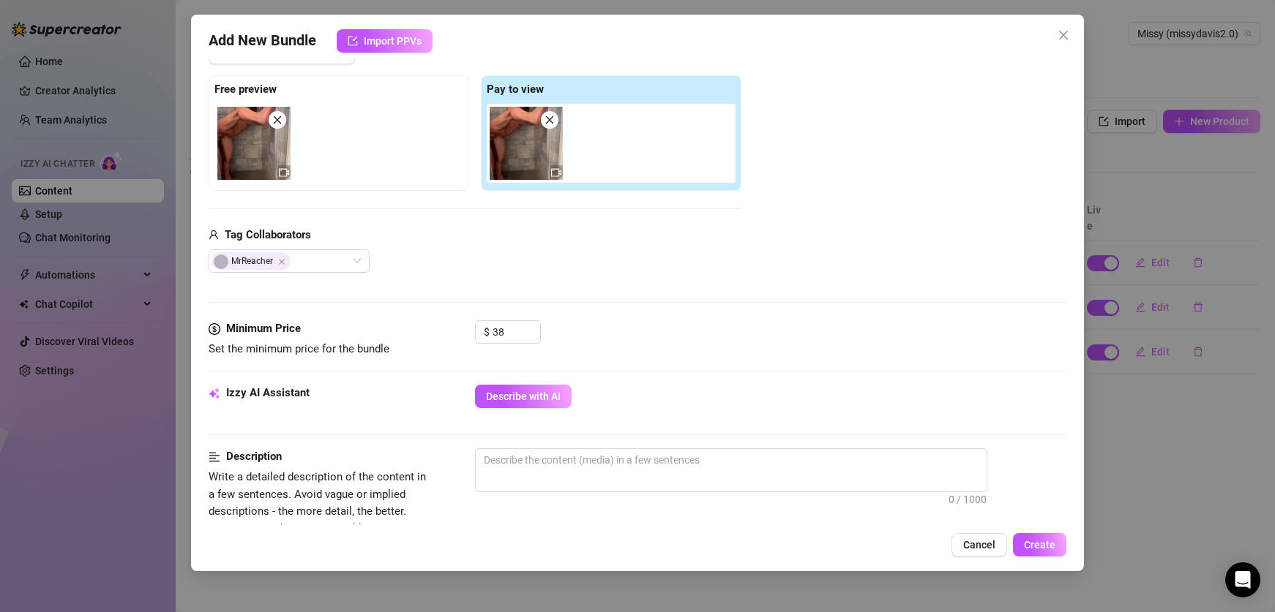
scroll to position [306, 0]
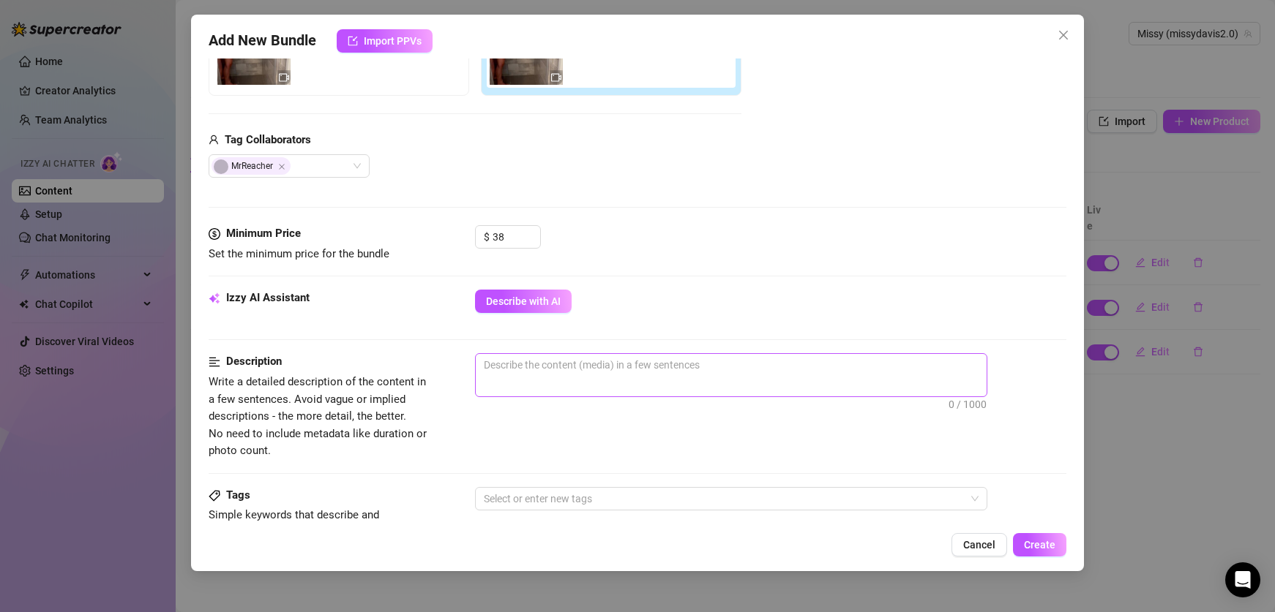
click at [577, 377] on span "0 / 1000" at bounding box center [731, 375] width 512 height 44
click at [513, 386] on span "0 / 1000" at bounding box center [731, 375] width 512 height 44
click at [509, 366] on textarea at bounding box center [731, 365] width 511 height 22
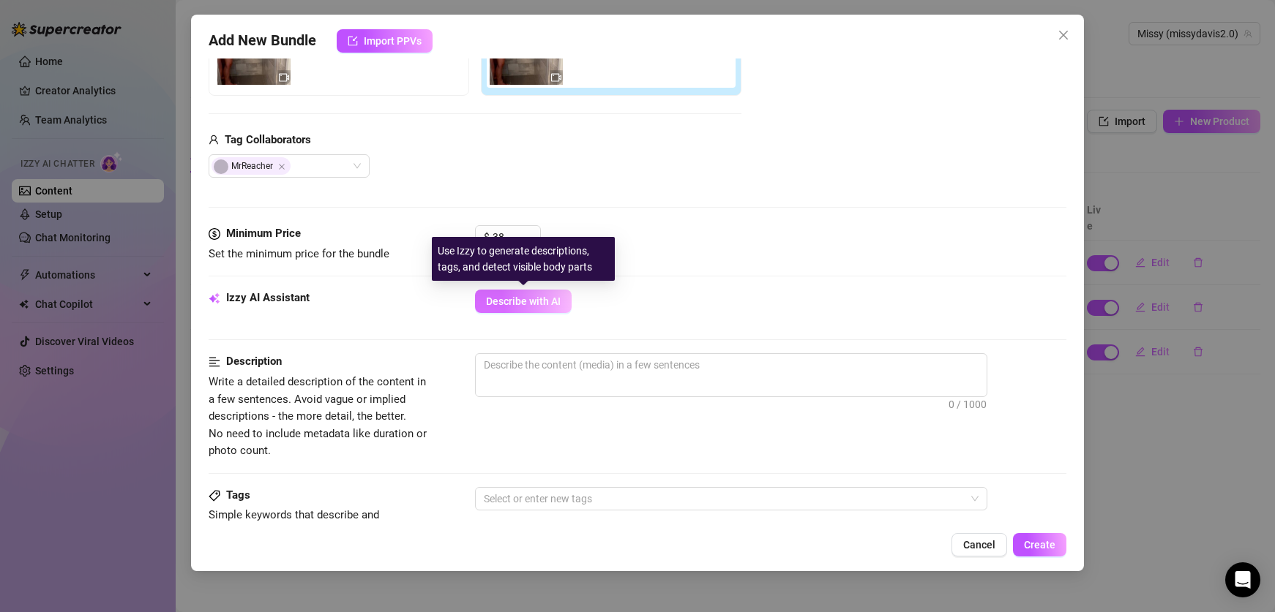
click at [496, 302] on span "Describe with AI" at bounding box center [523, 302] width 75 height 12
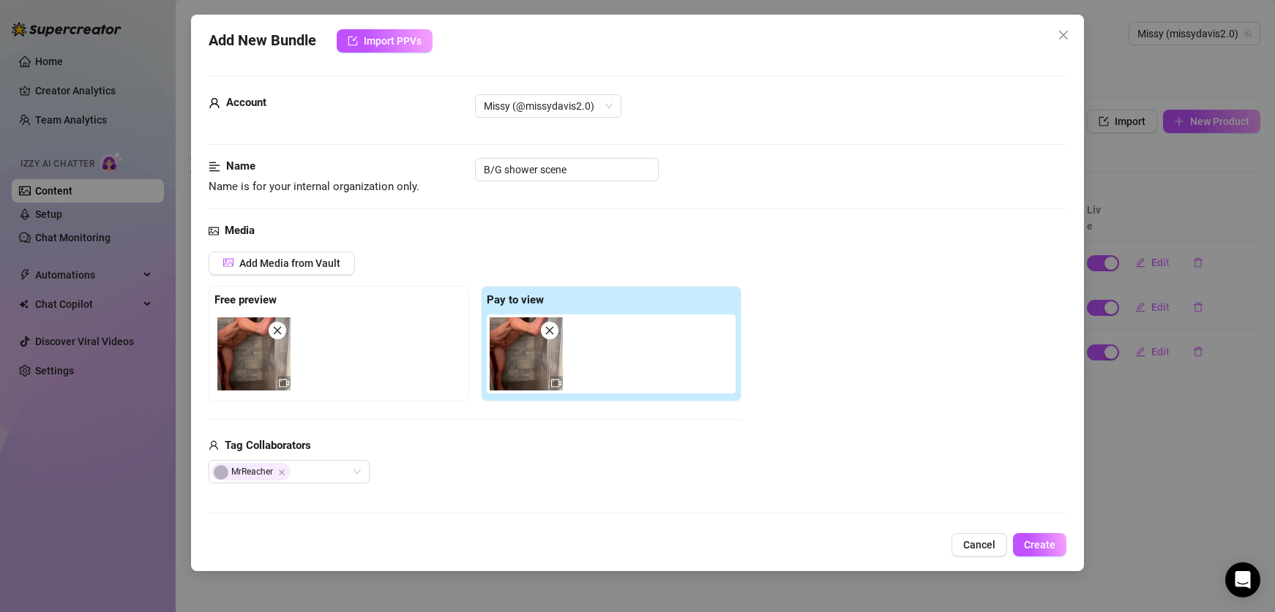
scroll to position [304, 0]
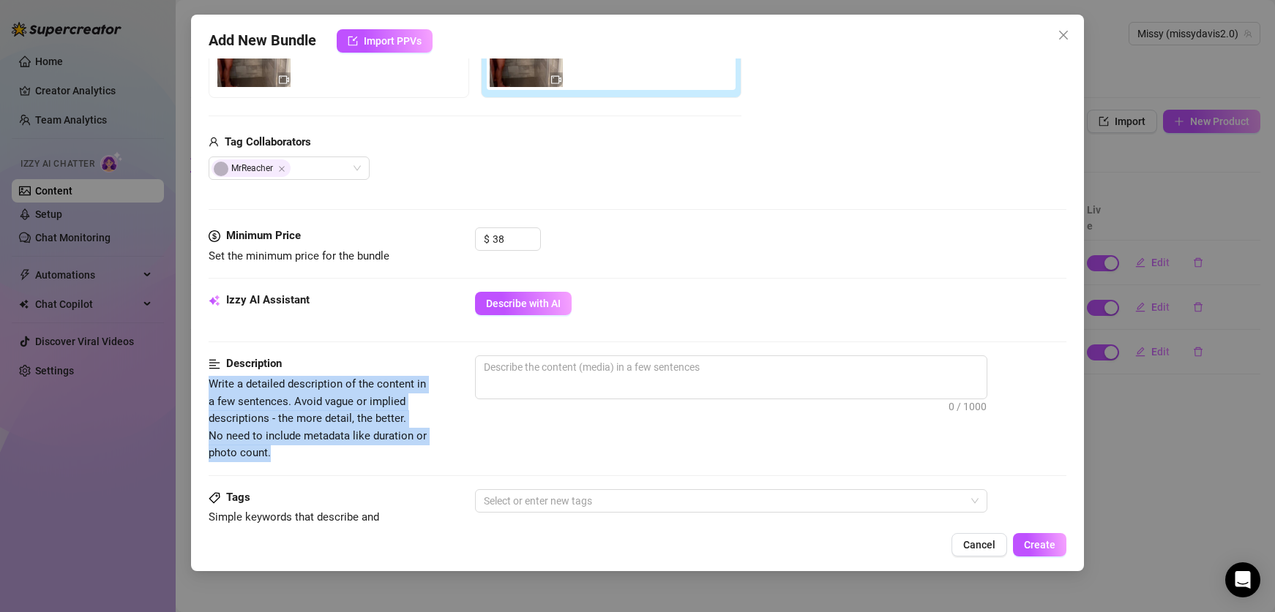
drag, startPoint x: 204, startPoint y: 383, endPoint x: 290, endPoint y: 451, distance: 109.4
click at [290, 451] on div "Add New Bundle Import PPVs Account Missy (@missydavis2.0) Name Name is for your…" at bounding box center [637, 293] width 892 height 557
copy span "Write a detailed description of the content in a few sentences. Avoid vague or …"
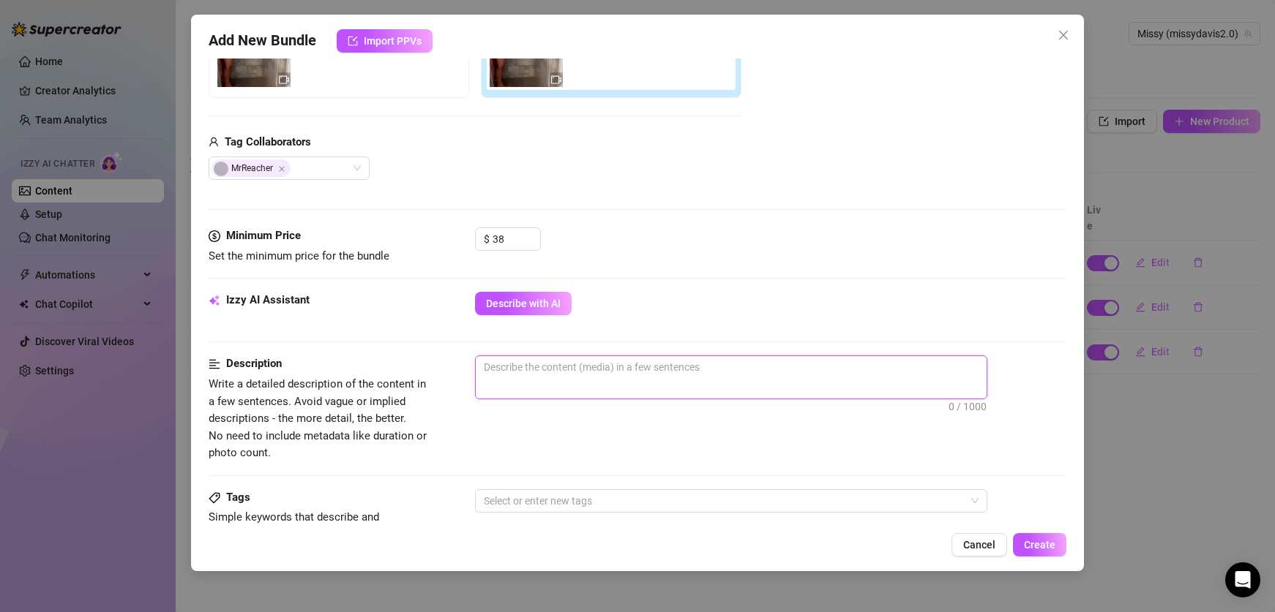
click at [618, 374] on textarea at bounding box center [731, 367] width 511 height 22
paste textarea "Water cascades over our bodies as we press against each other under the hot sho…"
type textarea "Water cascades over our bodies as we press against each other under the hot sho…"
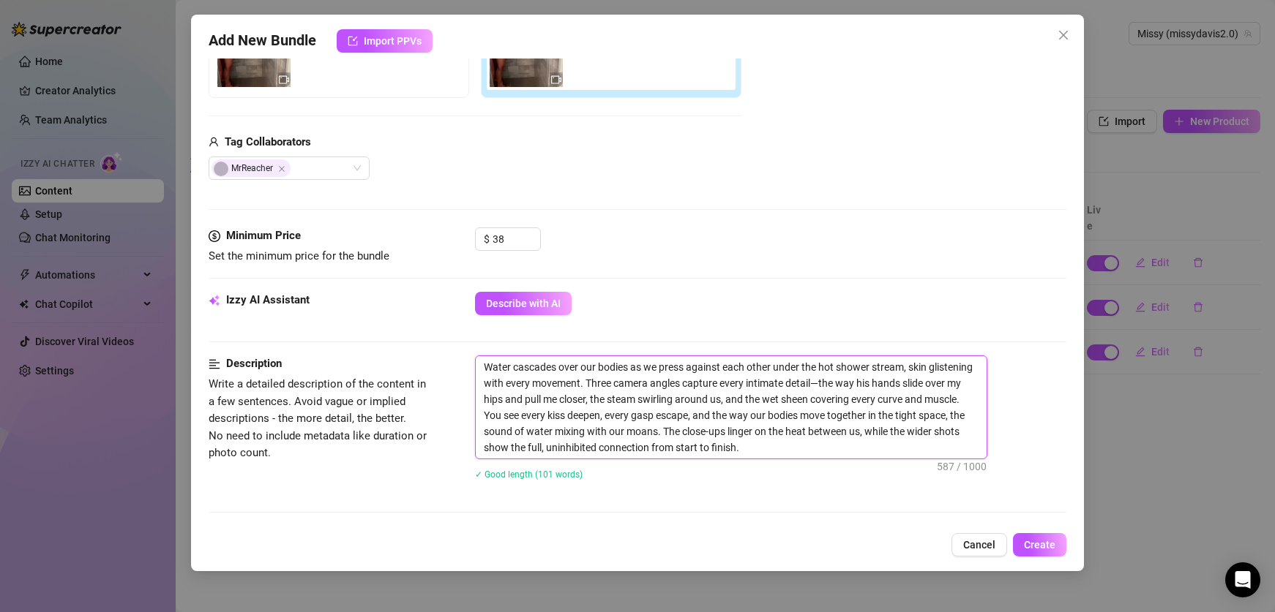
scroll to position [0, 0]
type textarea "Water cascades over our bodies as we press against each other under the hot sho…"
click at [437, 466] on div "Description Write a detailed description of the content in a few sentences. Avo…" at bounding box center [637, 427] width 857 height 143
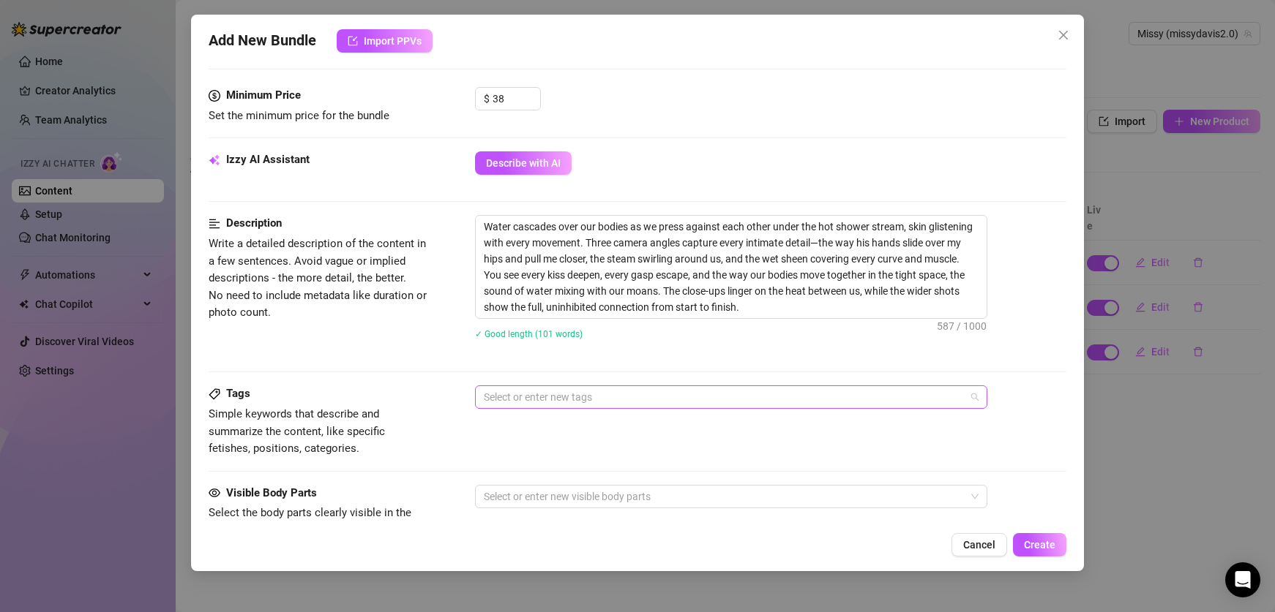
click at [501, 397] on div at bounding box center [723, 397] width 491 height 20
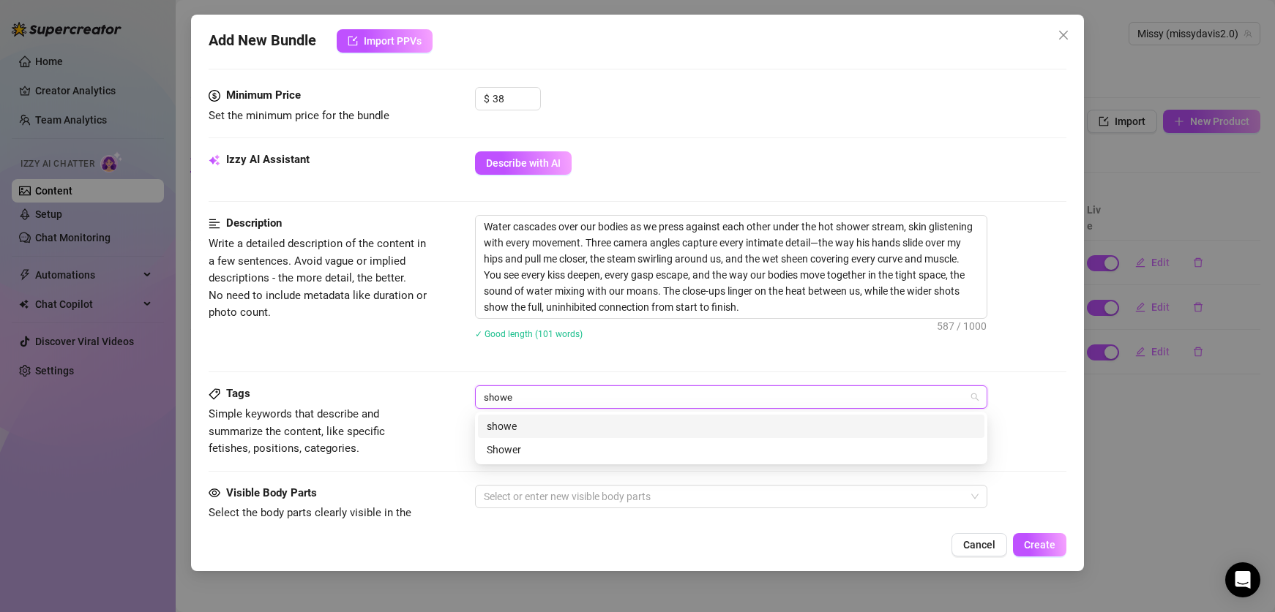
type input "shower"
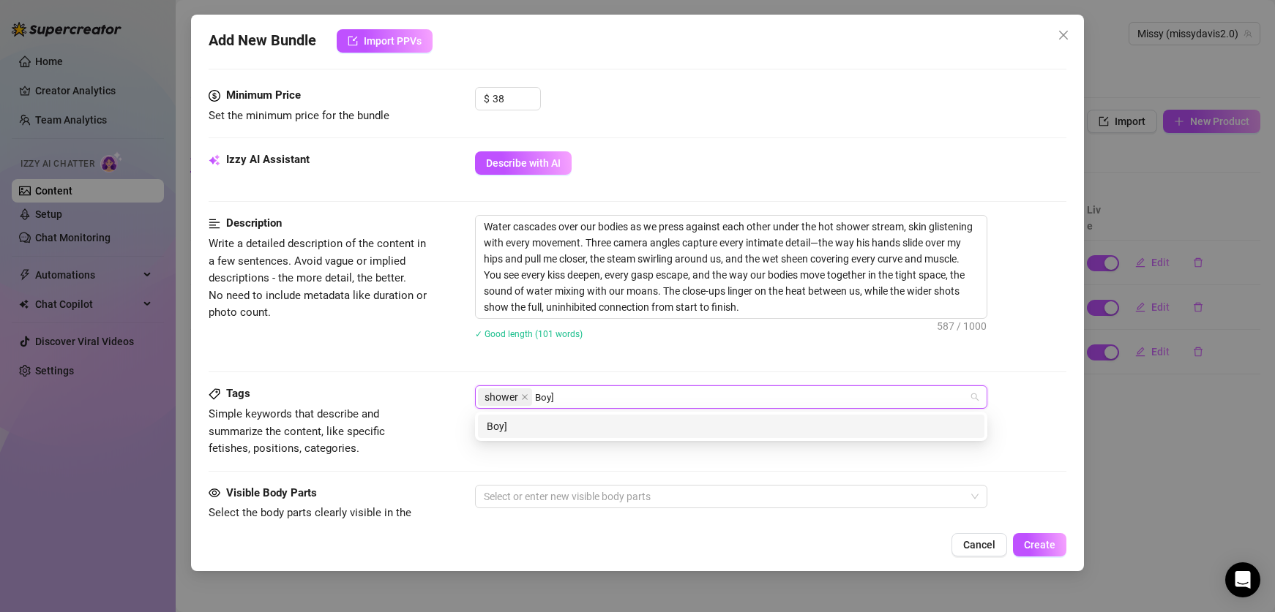
type input "Boy"
click at [553, 444] on div "Boy on Girl" at bounding box center [731, 450] width 489 height 16
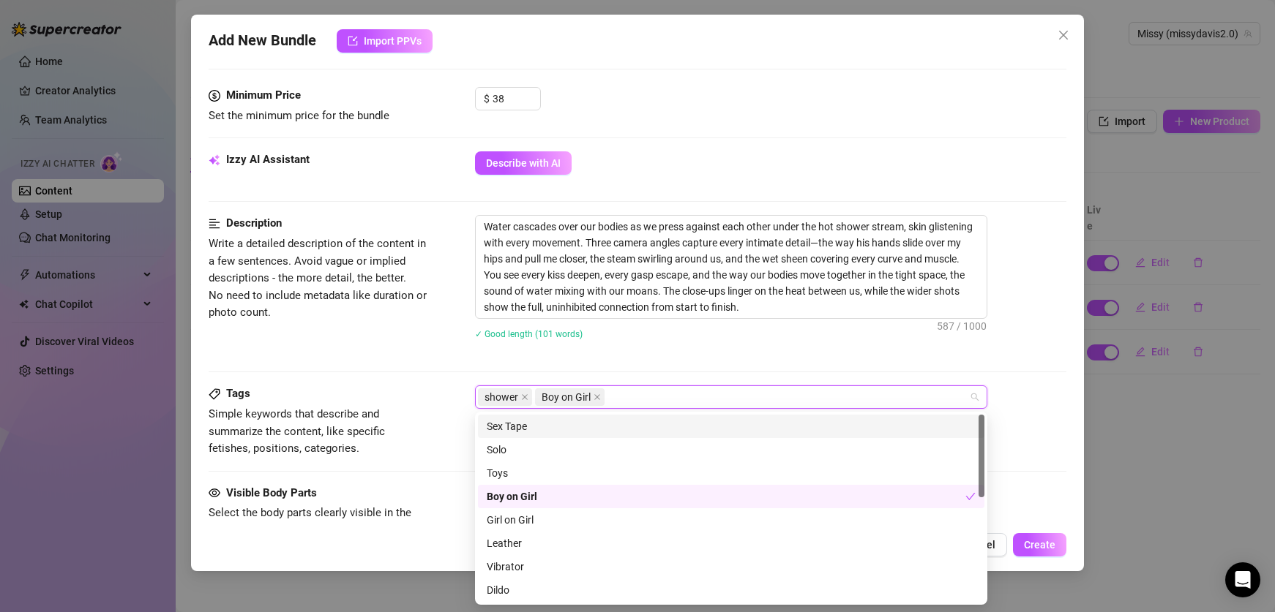
click at [525, 424] on div "Sex Tape" at bounding box center [731, 427] width 489 height 16
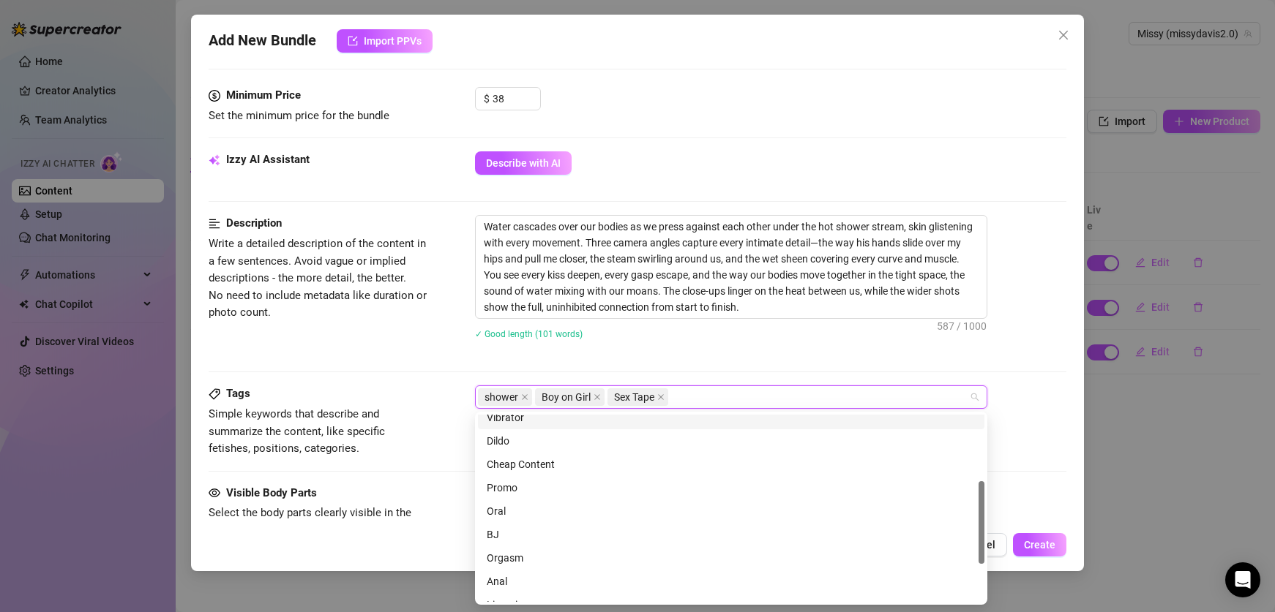
scroll to position [234, 0]
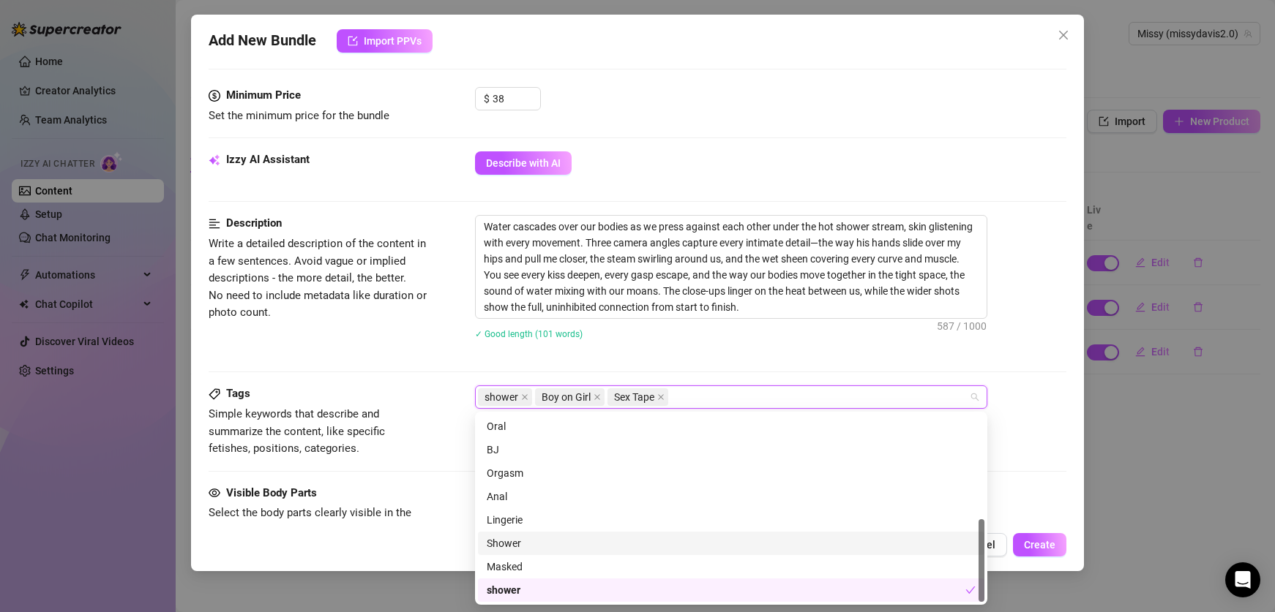
click at [449, 530] on div "Add New Bundle Import PPVs Account Missy (@missydavis2.0) Name Name is for your…" at bounding box center [637, 293] width 892 height 557
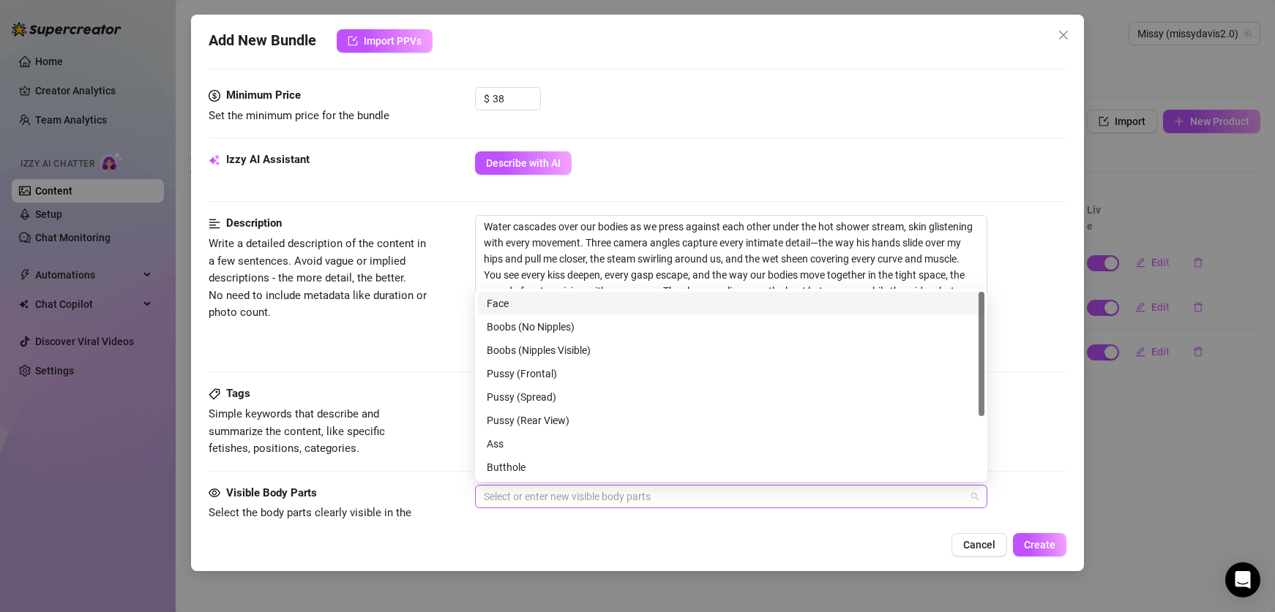
click at [512, 498] on div at bounding box center [723, 497] width 491 height 20
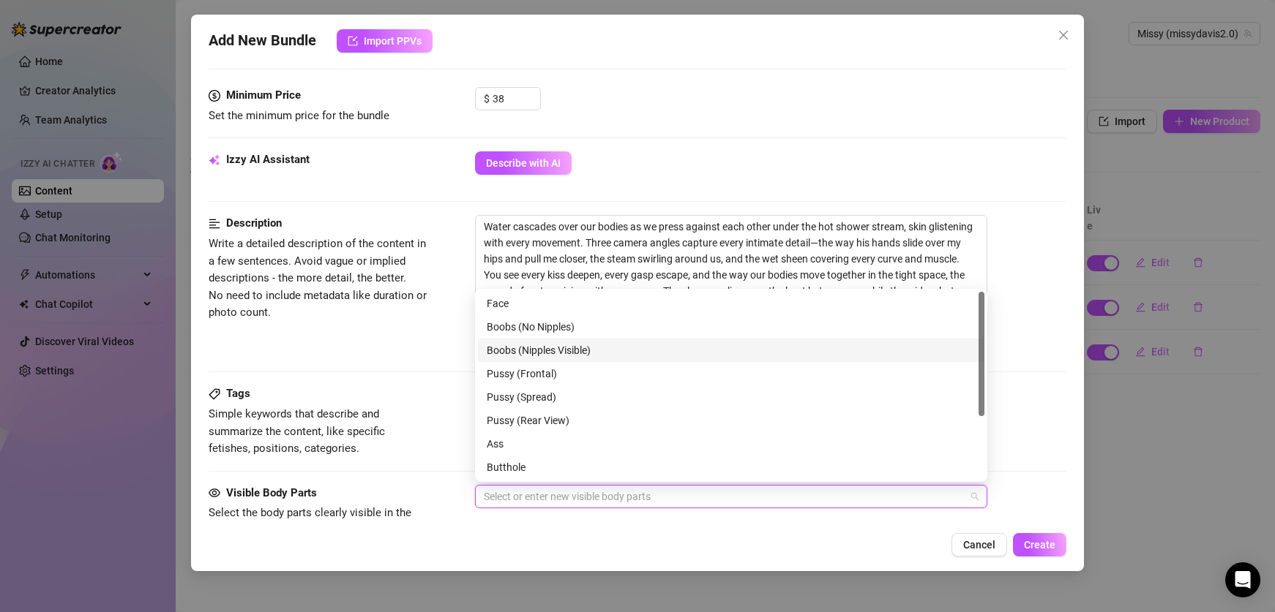
click at [508, 346] on div "Boobs (Nipples Visible)" at bounding box center [731, 350] width 489 height 16
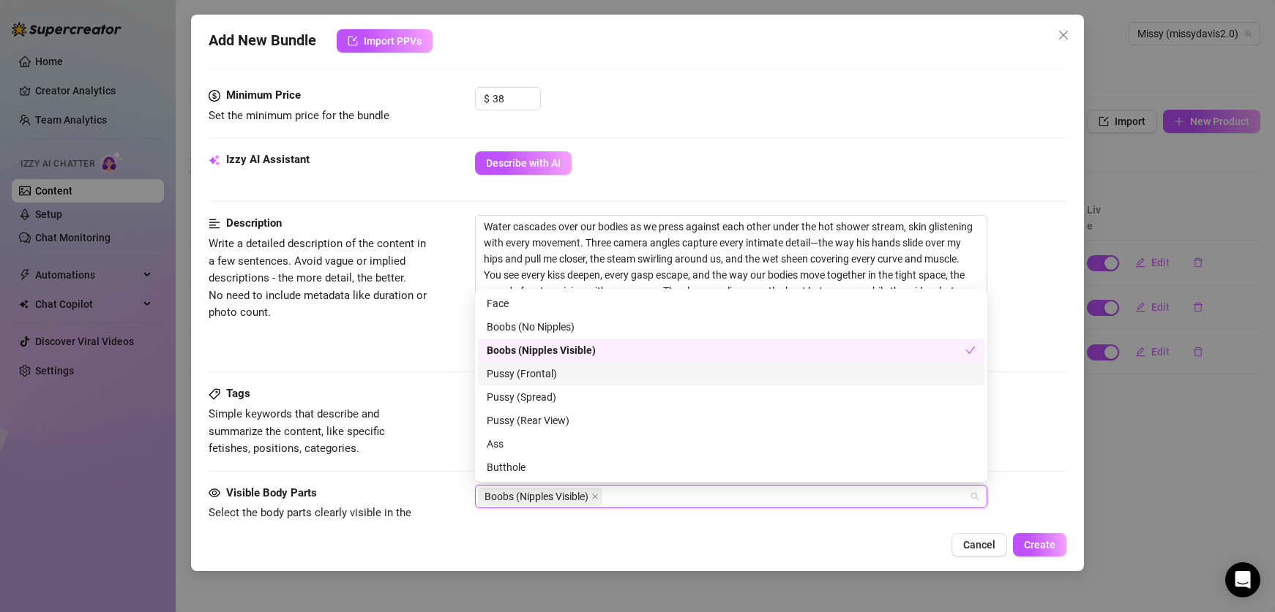
click at [525, 380] on div "Pussy (Frontal)" at bounding box center [731, 374] width 489 height 16
click at [531, 405] on div "Pussy (Spread)" at bounding box center [731, 397] width 489 height 16
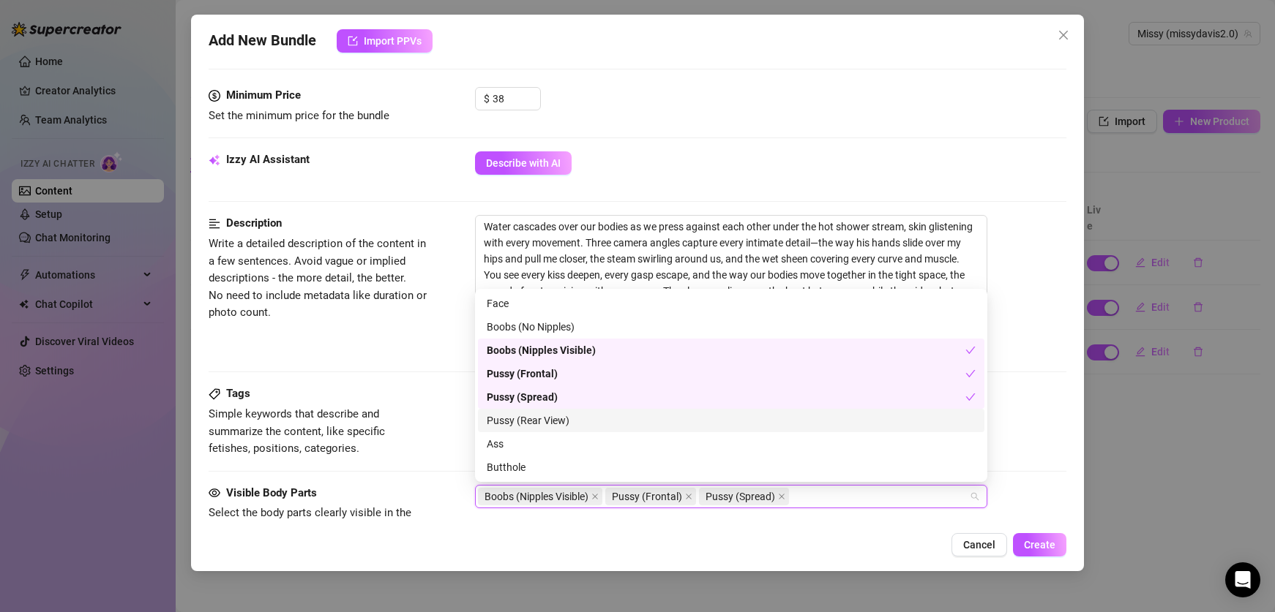
click at [540, 423] on div "Pussy (Rear View)" at bounding box center [731, 421] width 489 height 16
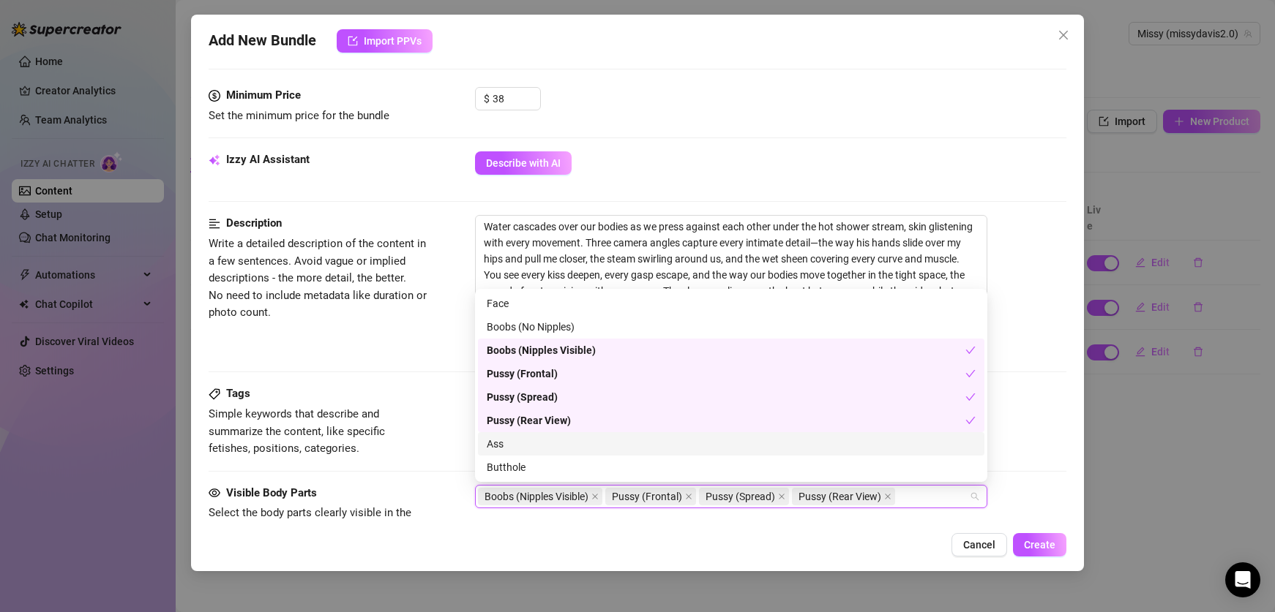
click at [490, 449] on div "Ass" at bounding box center [731, 444] width 489 height 16
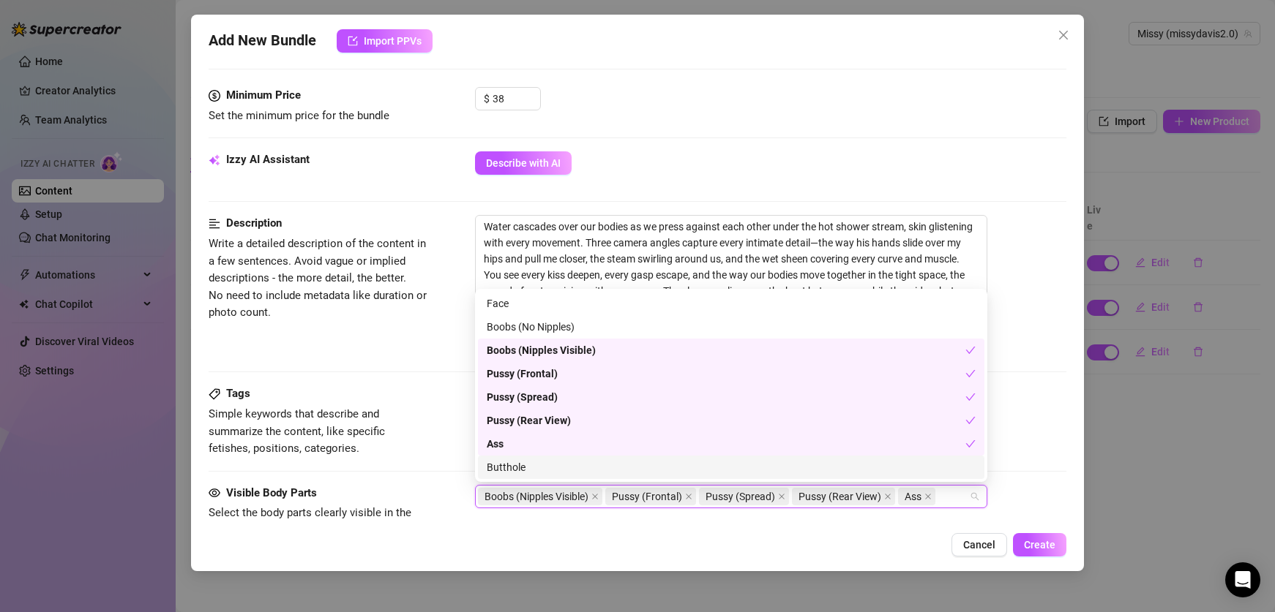
click at [498, 465] on div "Butthole" at bounding box center [731, 468] width 489 height 16
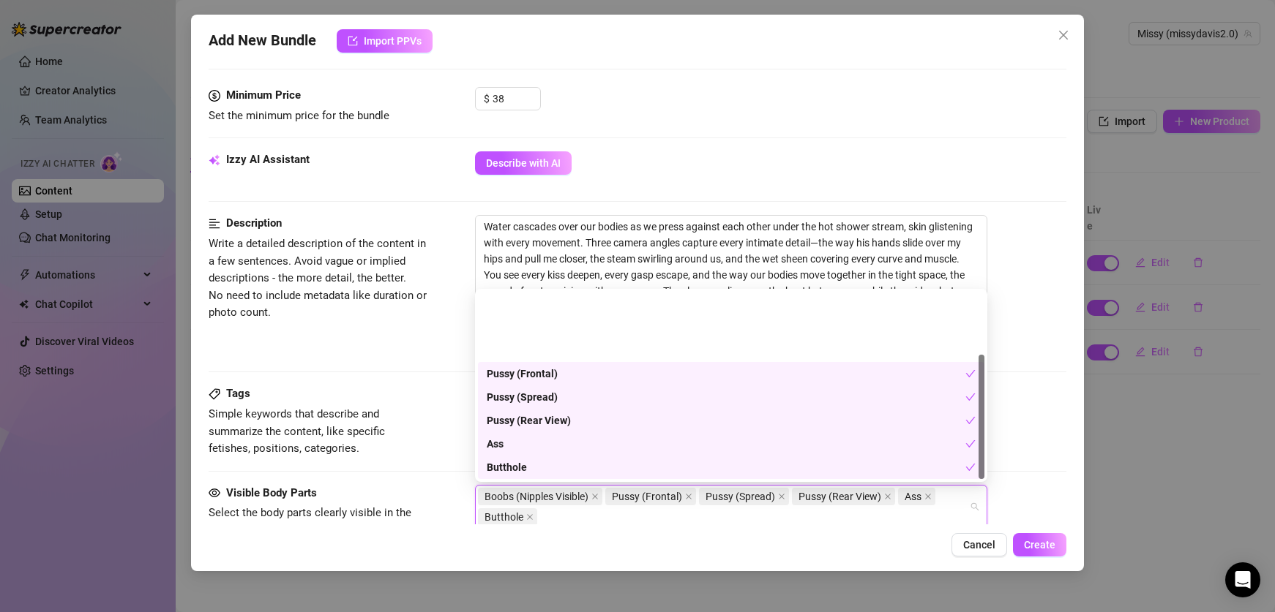
scroll to position [94, 0]
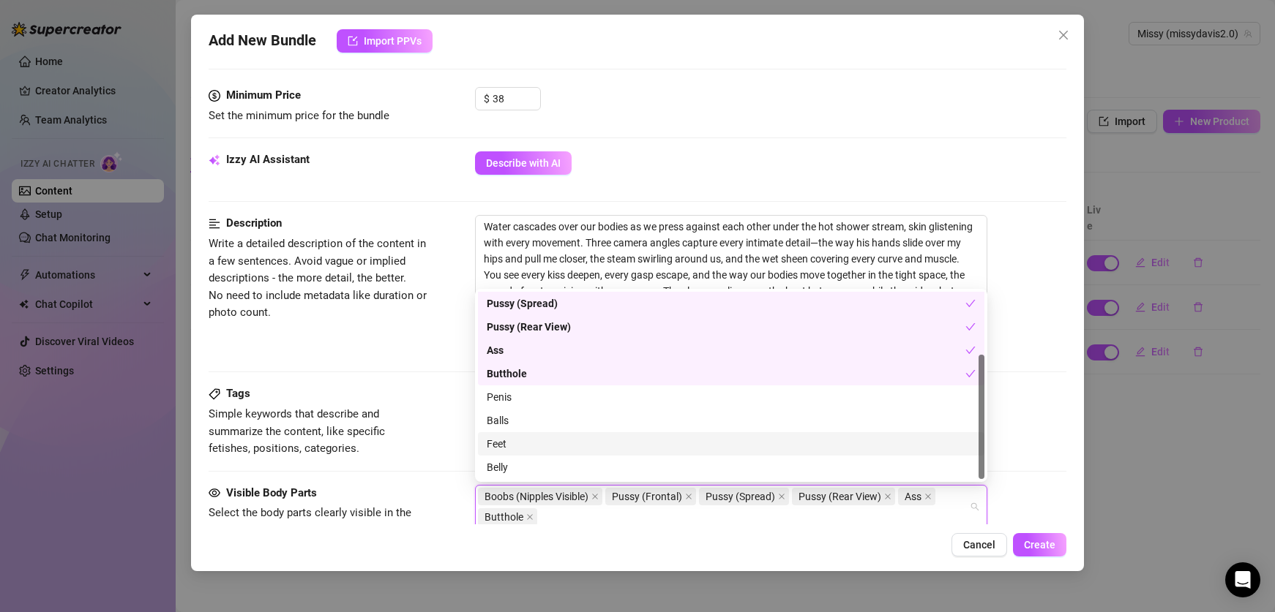
click at [518, 441] on div "Feet" at bounding box center [731, 444] width 489 height 16
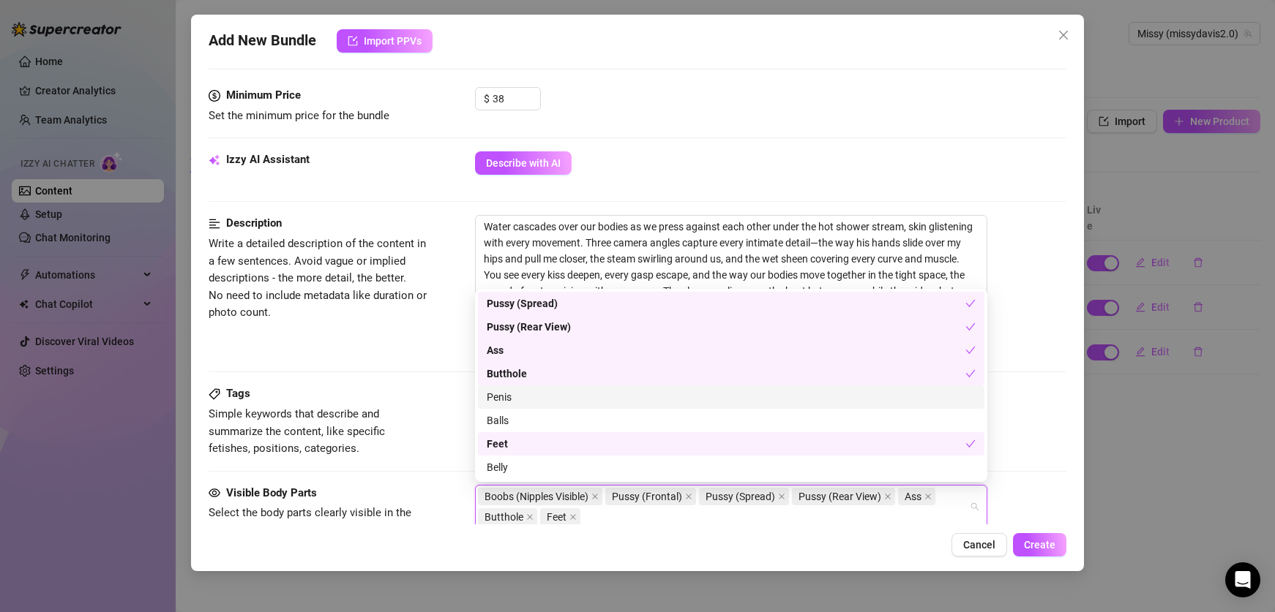
click at [516, 404] on div "Penis" at bounding box center [731, 397] width 489 height 16
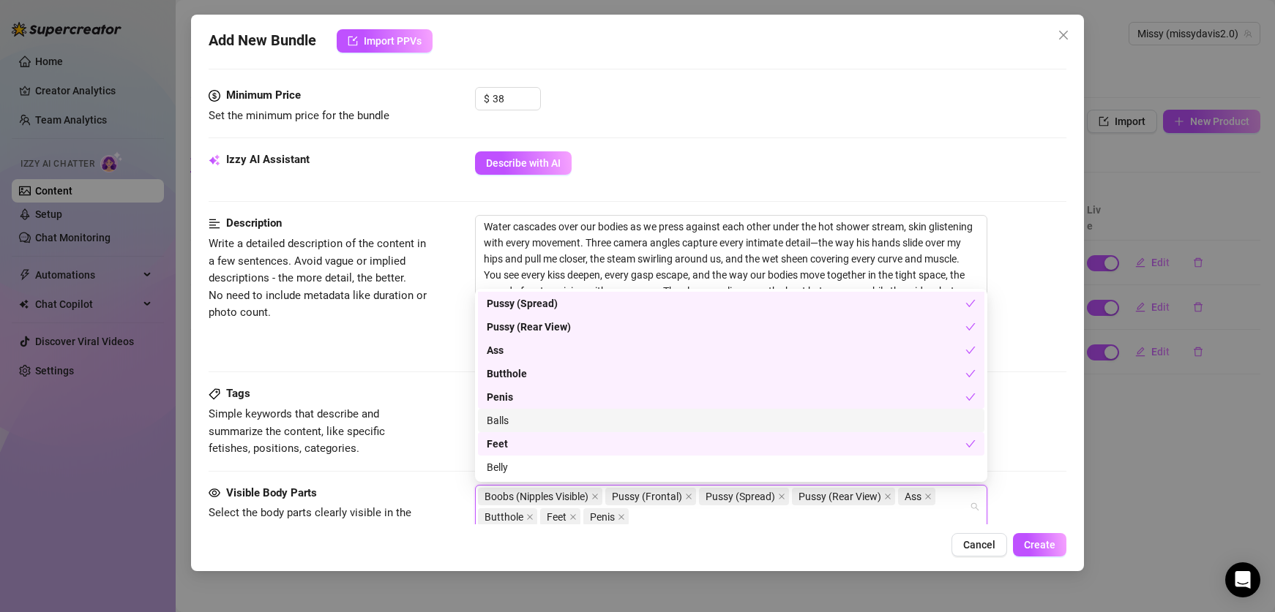
click at [528, 425] on div "Balls" at bounding box center [731, 421] width 489 height 16
click at [422, 488] on div "Visible Body Parts" at bounding box center [319, 494] width 220 height 18
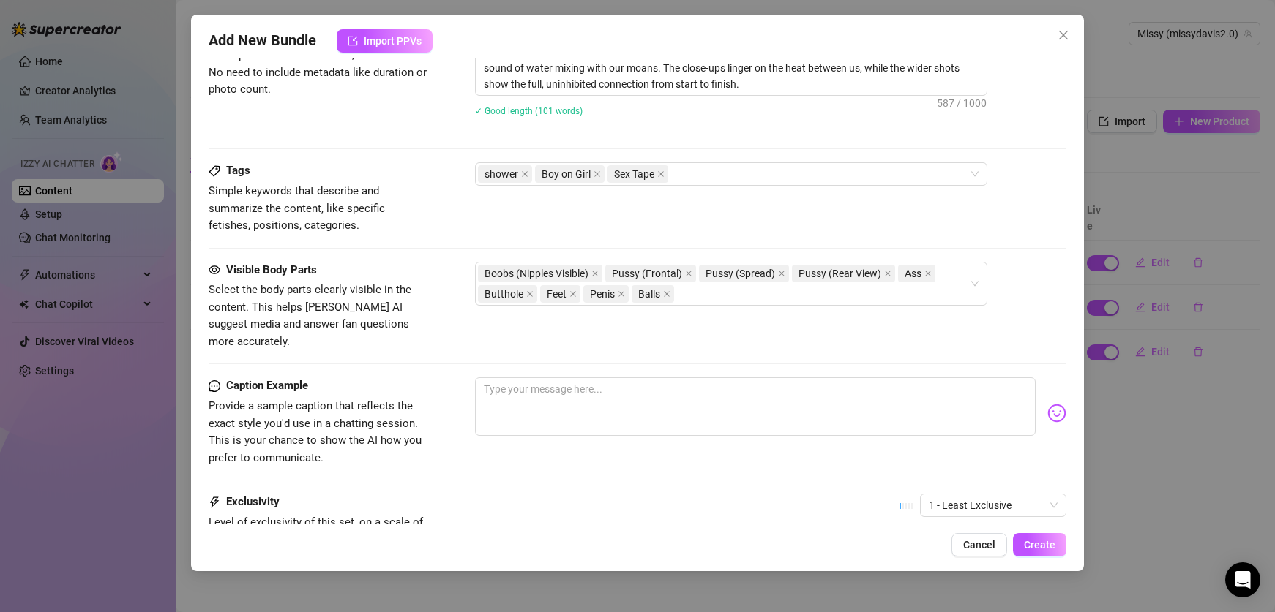
scroll to position [713, 0]
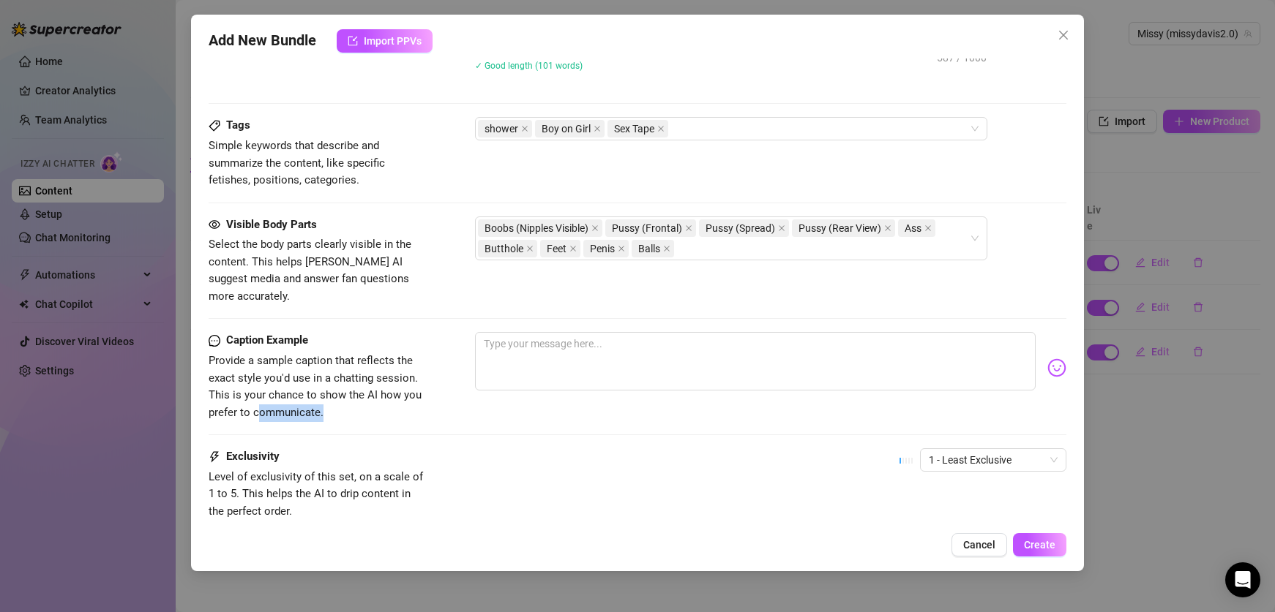
drag, startPoint x: 355, startPoint y: 397, endPoint x: 258, endPoint y: 397, distance: 96.6
click at [258, 397] on span "Provide a sample caption that reflects the exact style you'd use in a chatting …" at bounding box center [319, 387] width 220 height 69
click at [338, 408] on div "Caption Example Provide a sample caption that reflects the exact style you'd us…" at bounding box center [637, 390] width 857 height 116
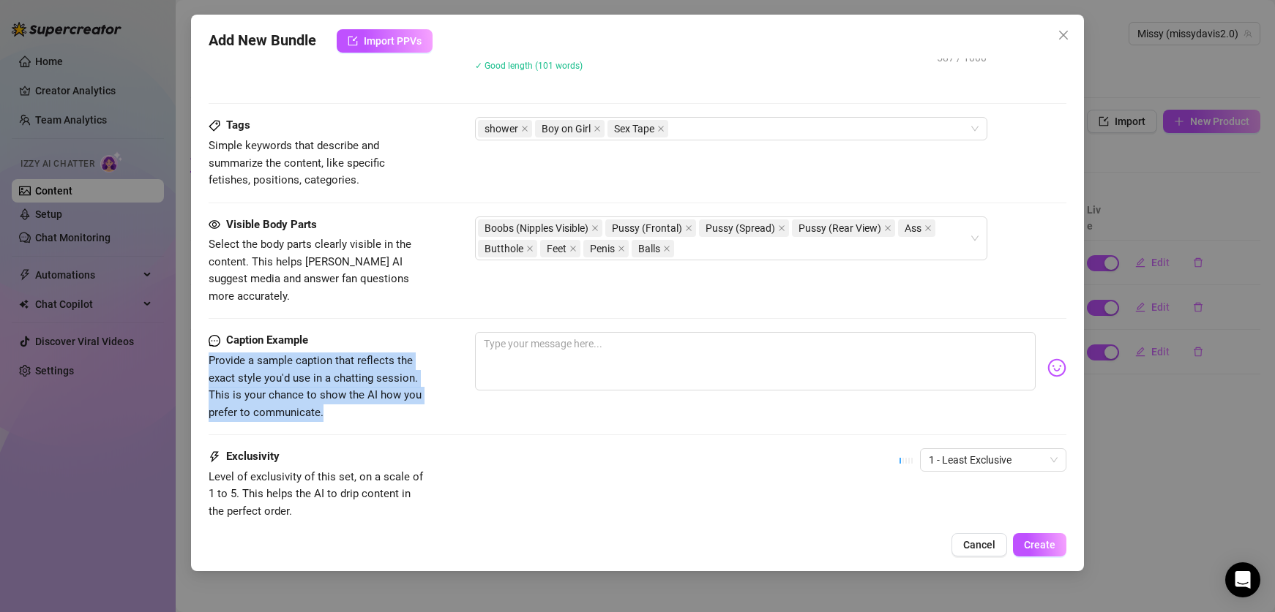
drag, startPoint x: 336, startPoint y: 402, endPoint x: 185, endPoint y: 339, distance: 163.6
click at [185, 339] on div "Add New Bundle Import PPVs Account Missy (@missydavis2.0) Name Name is for your…" at bounding box center [637, 306] width 1275 height 612
copy span "Provide a sample caption that reflects the exact style you'd use in a chatting …"
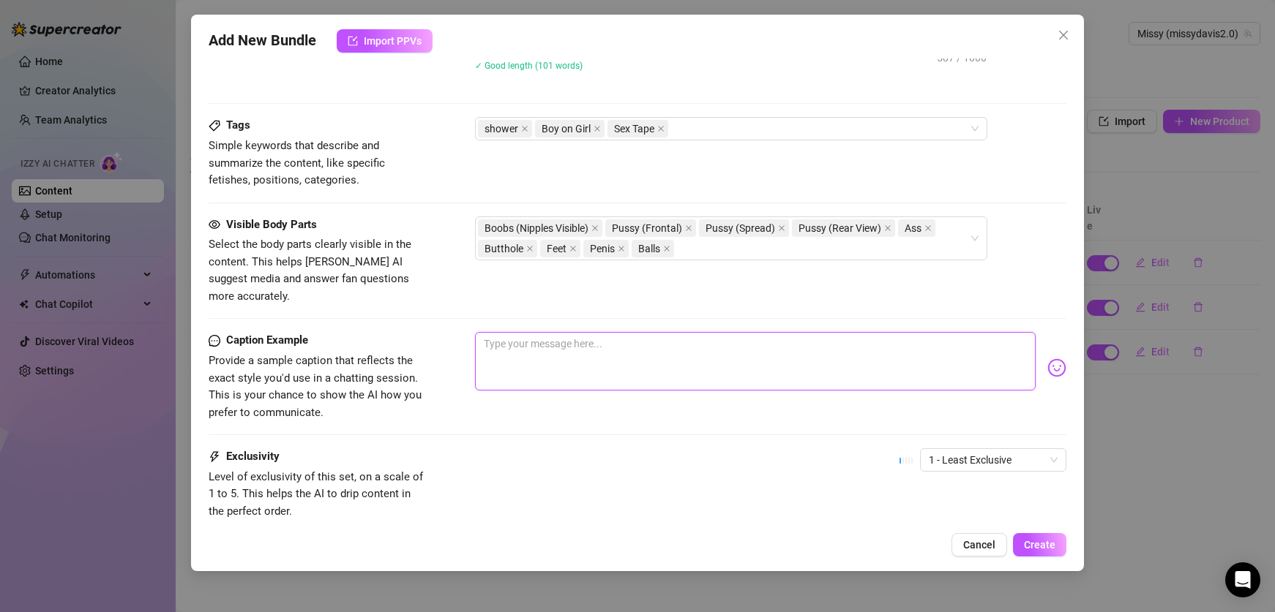
click at [656, 339] on textarea at bounding box center [755, 361] width 560 height 59
paste textarea "Mmm… just us, soaking wet and lost in it under the shower 😏💦 three angles so yo…"
type textarea "Mmm… just us, soaking wet and lost in it under the shower 😏💦 three angles so yo…"
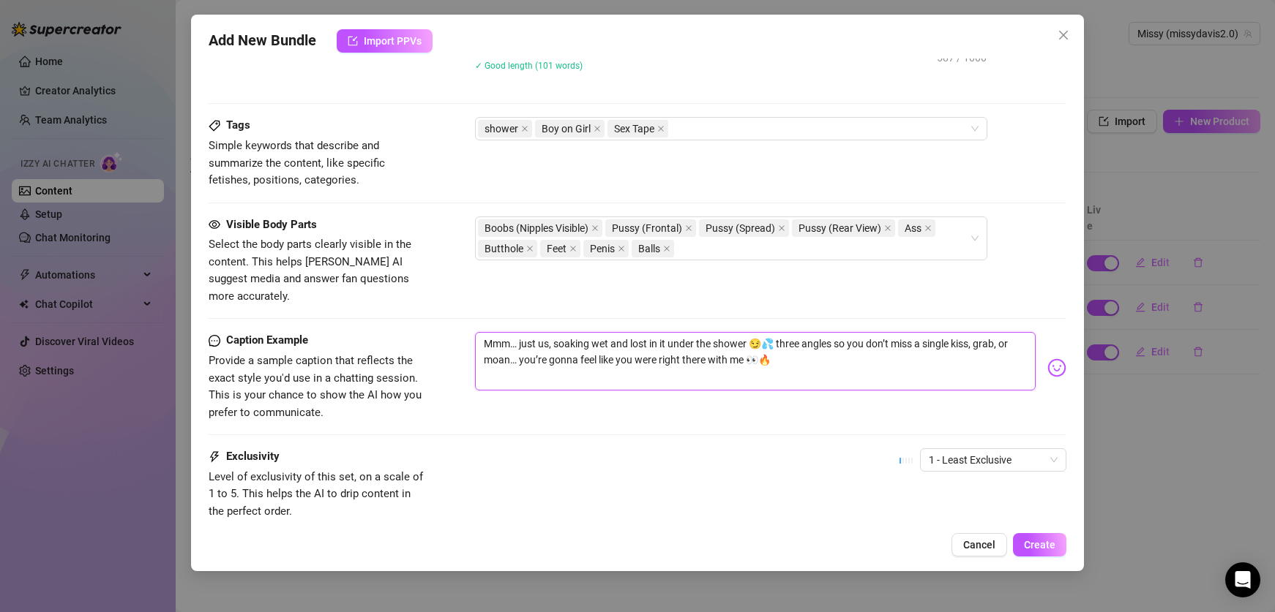
type textarea "Mmm… just us, soaking wet and lost in it under the shower 😏💦 three angles so yo…"
click at [607, 405] on div "Caption Example Provide a sample caption that reflects the exact style you'd us…" at bounding box center [637, 390] width 857 height 116
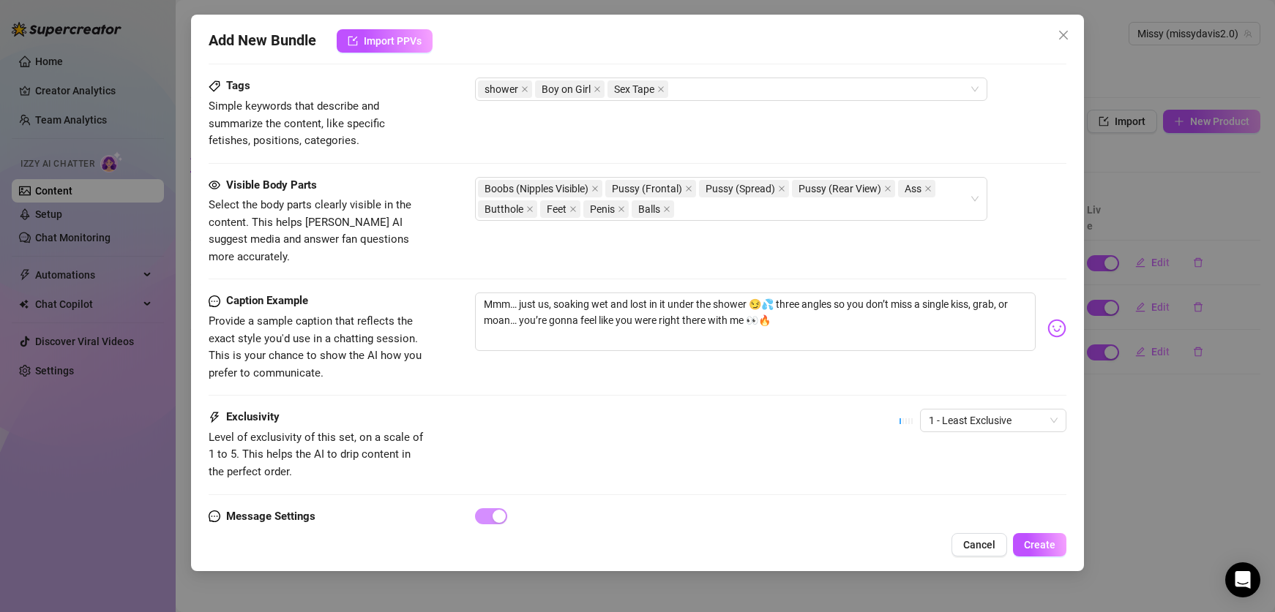
scroll to position [755, 0]
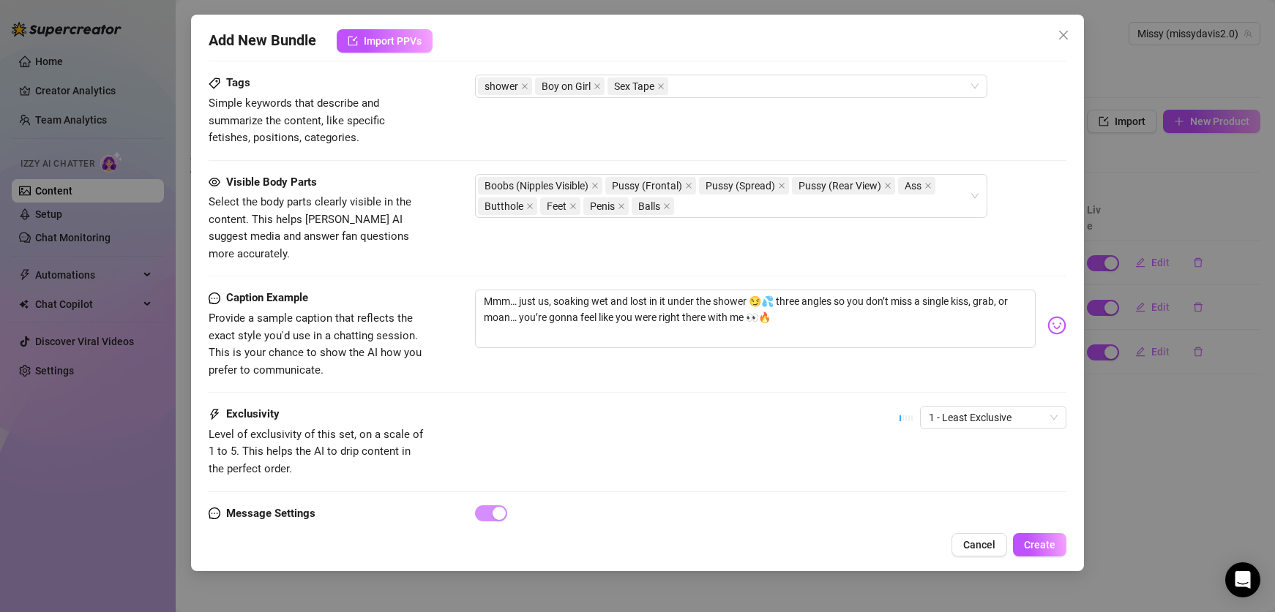
click at [1033, 413] on div "1 - Least Exclusive" at bounding box center [982, 424] width 167 height 37
click at [1026, 407] on span "1 - Least Exclusive" at bounding box center [993, 418] width 129 height 22
click at [986, 446] on div "2" at bounding box center [993, 454] width 123 height 16
click at [786, 443] on div "Exclusivity Level of exclusivity of this set, on a scale of 1 to 5. This helps …" at bounding box center [637, 442] width 857 height 72
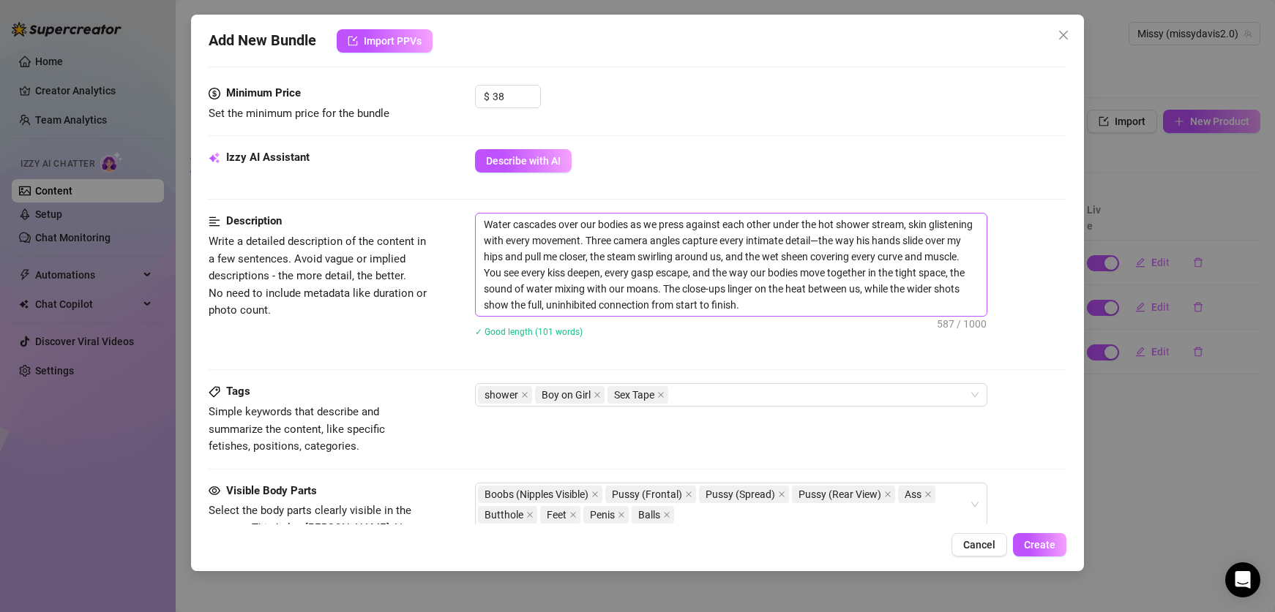
scroll to position [102, 0]
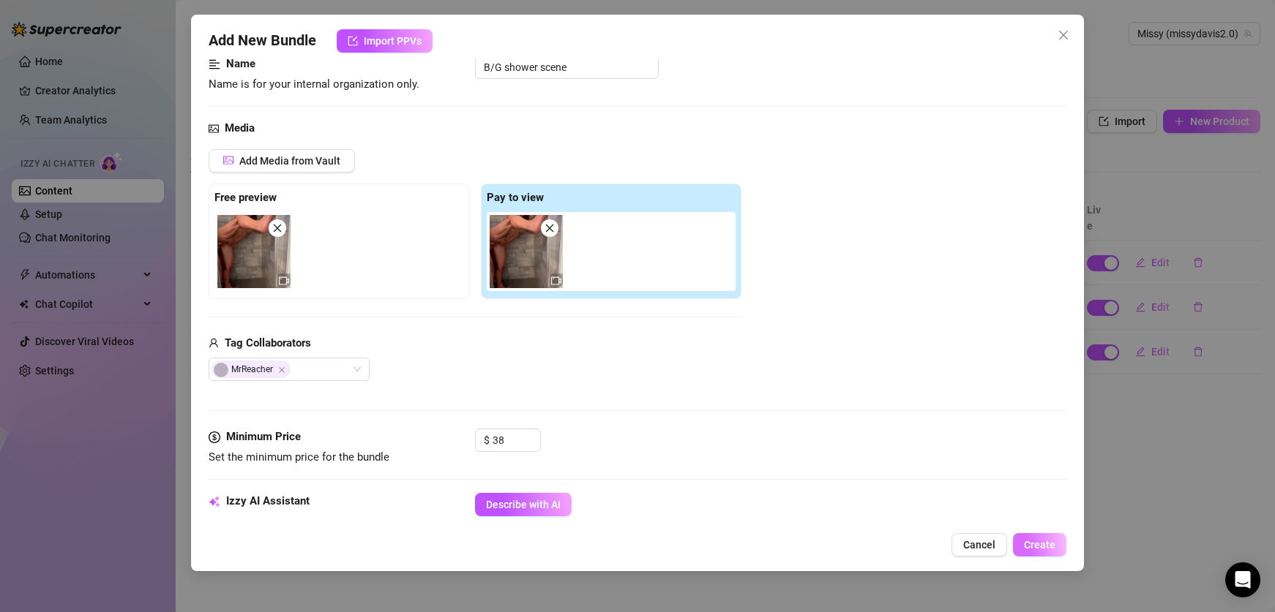
click at [1043, 547] on span "Create" at bounding box center [1039, 545] width 31 height 12
